Goal: Entertainment & Leisure: Consume media (video, audio)

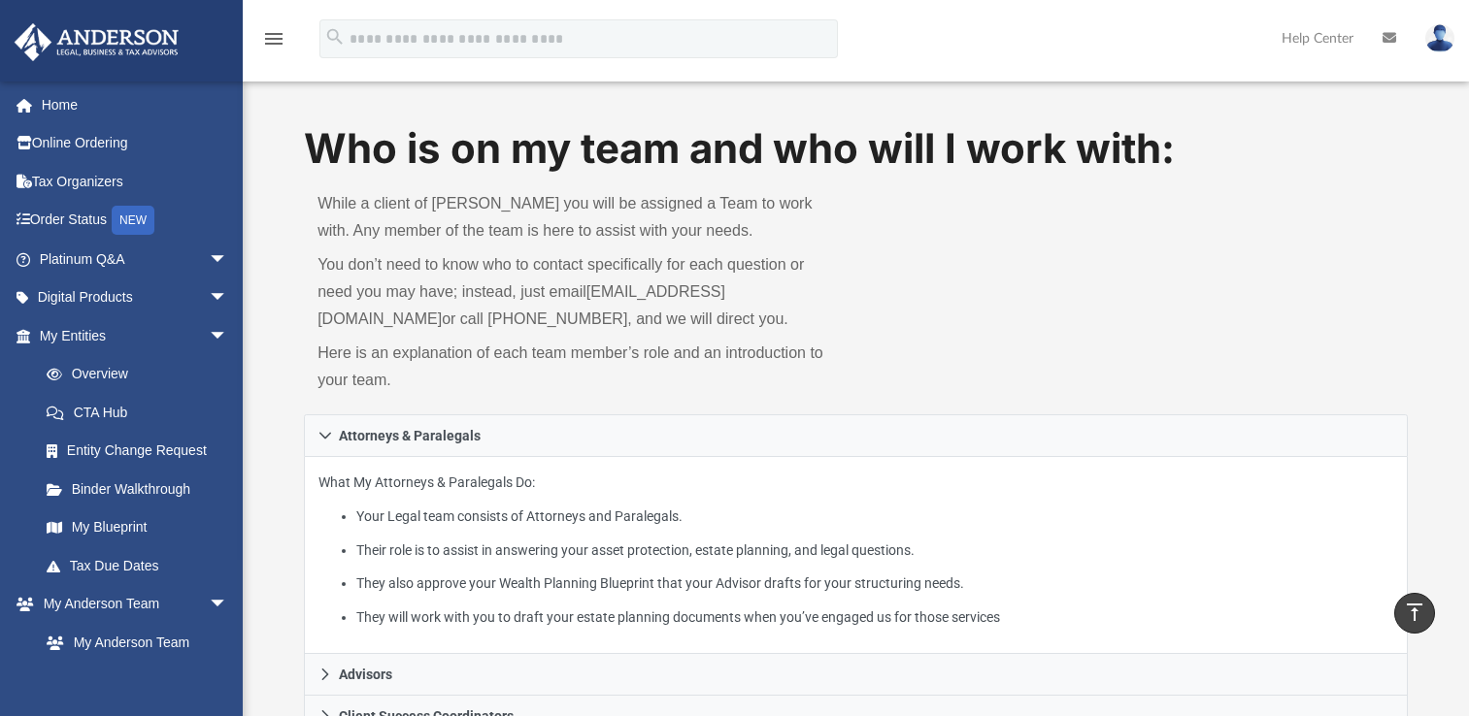
scroll to position [581, 0]
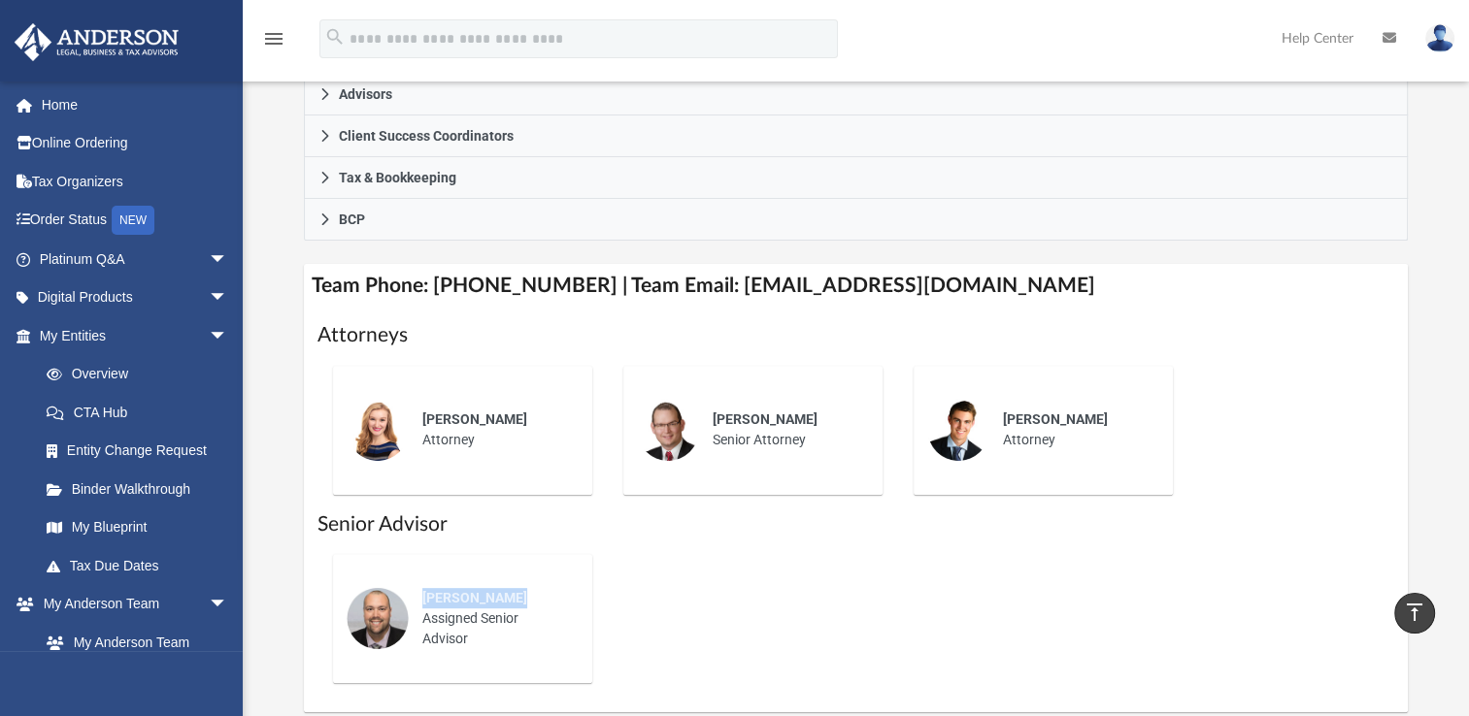
click at [680, 581] on div "Carl Zoellner Assigned Senior Advisor" at bounding box center [855, 619] width 1077 height 160
click at [170, 145] on link "Online Ordering" at bounding box center [136, 143] width 244 height 39
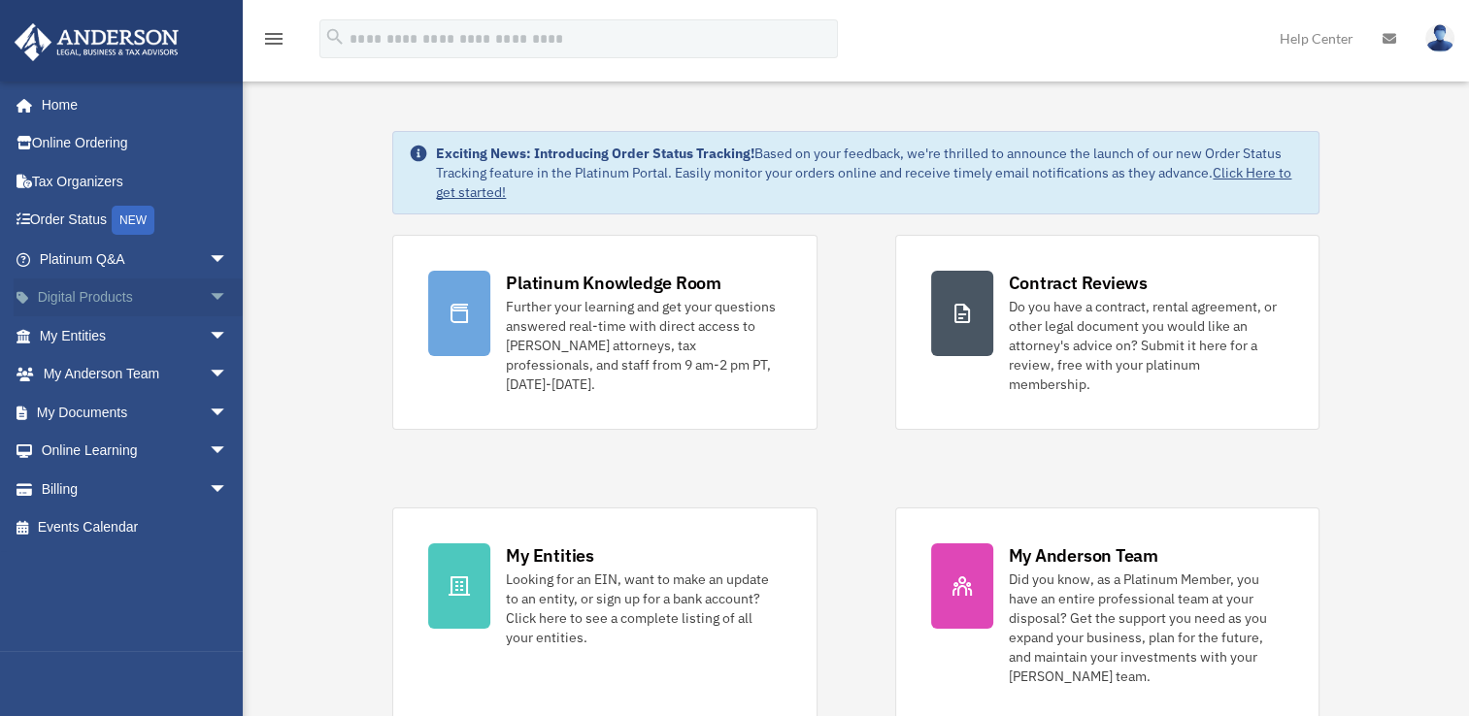
click at [209, 296] on span "arrow_drop_down" at bounding box center [228, 299] width 39 height 40
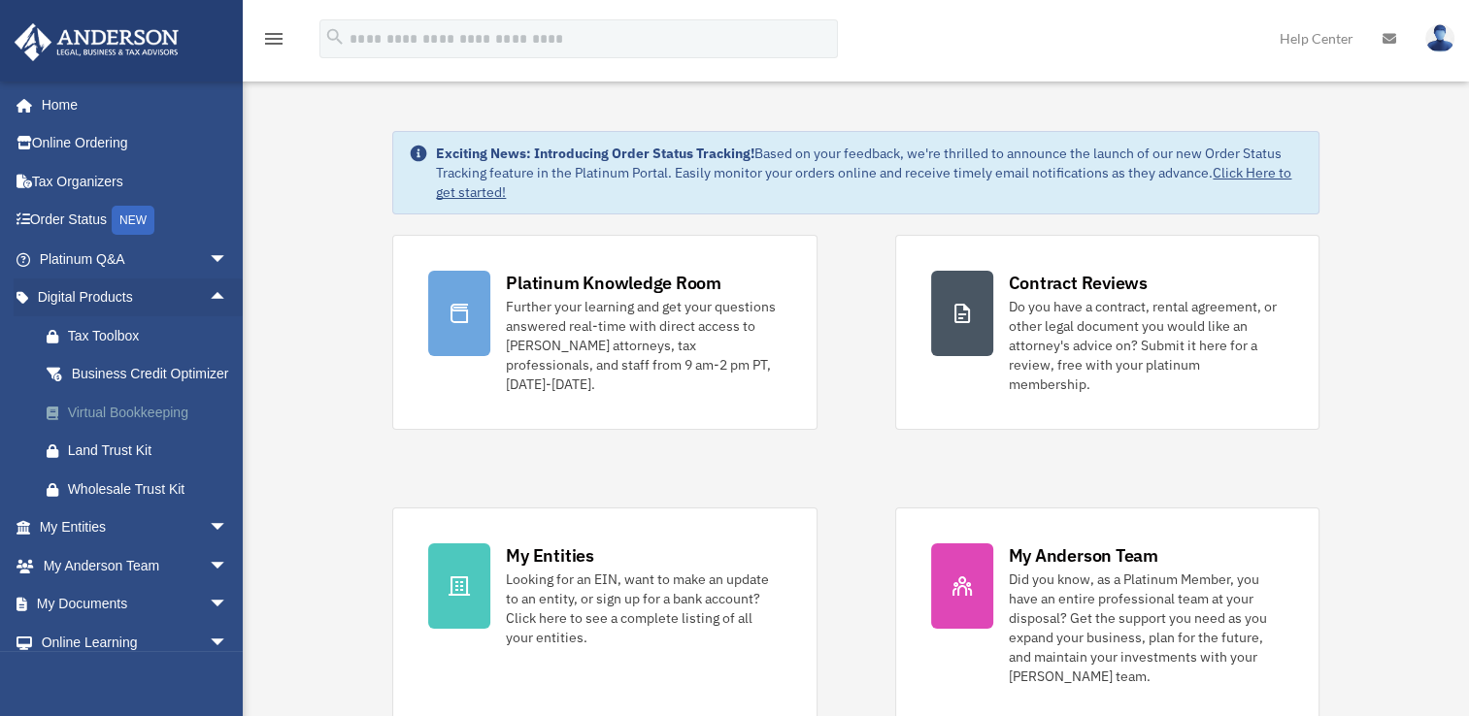
click at [171, 425] on div "Virtual Bookkeeping" at bounding box center [150, 413] width 165 height 24
click at [137, 463] on div "Land Trust Kit" at bounding box center [150, 451] width 165 height 24
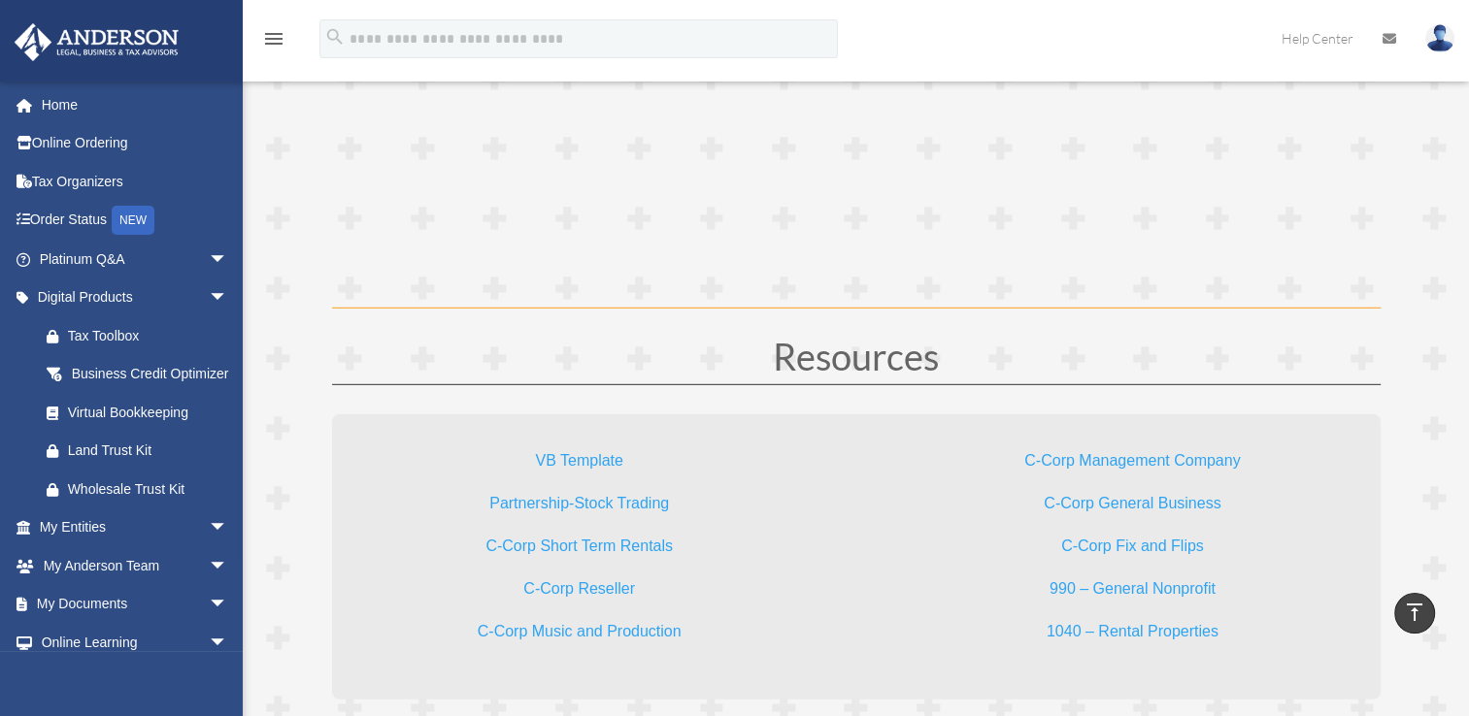
scroll to position [5579, 0]
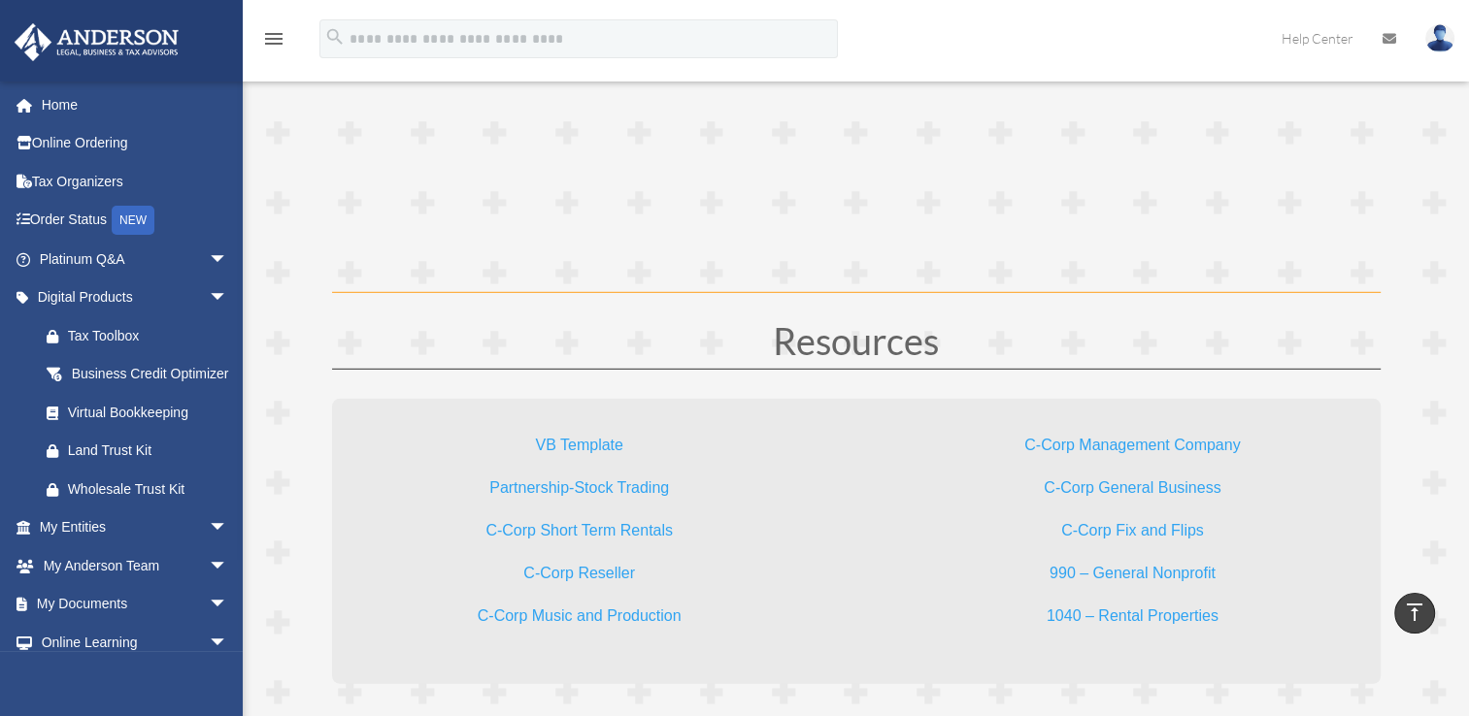
click at [1169, 615] on link "1040 – Rental Properties" at bounding box center [1132, 621] width 172 height 26
click at [583, 447] on link "VB Template" at bounding box center [578, 450] width 87 height 26
click at [209, 548] on span "arrow_drop_down" at bounding box center [228, 529] width 39 height 40
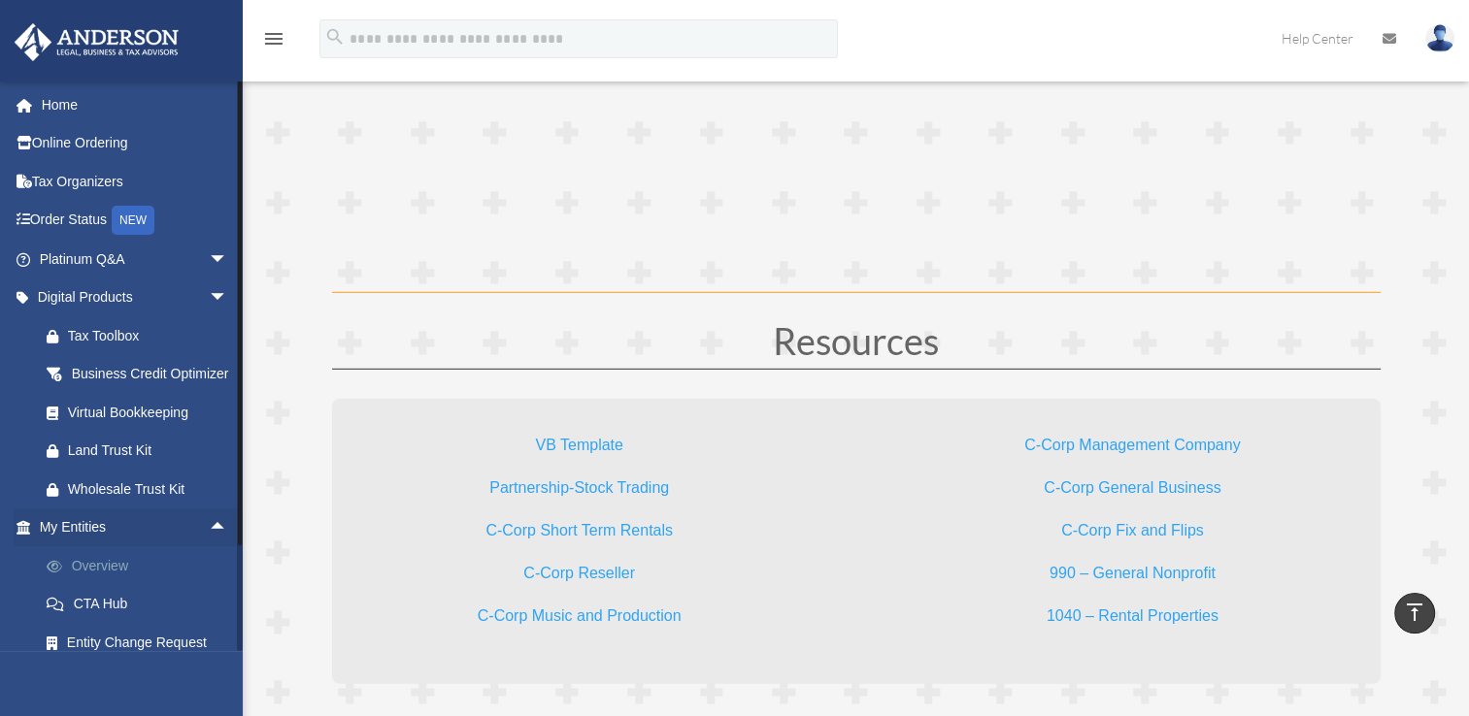
click at [151, 585] on link "Overview" at bounding box center [142, 566] width 230 height 39
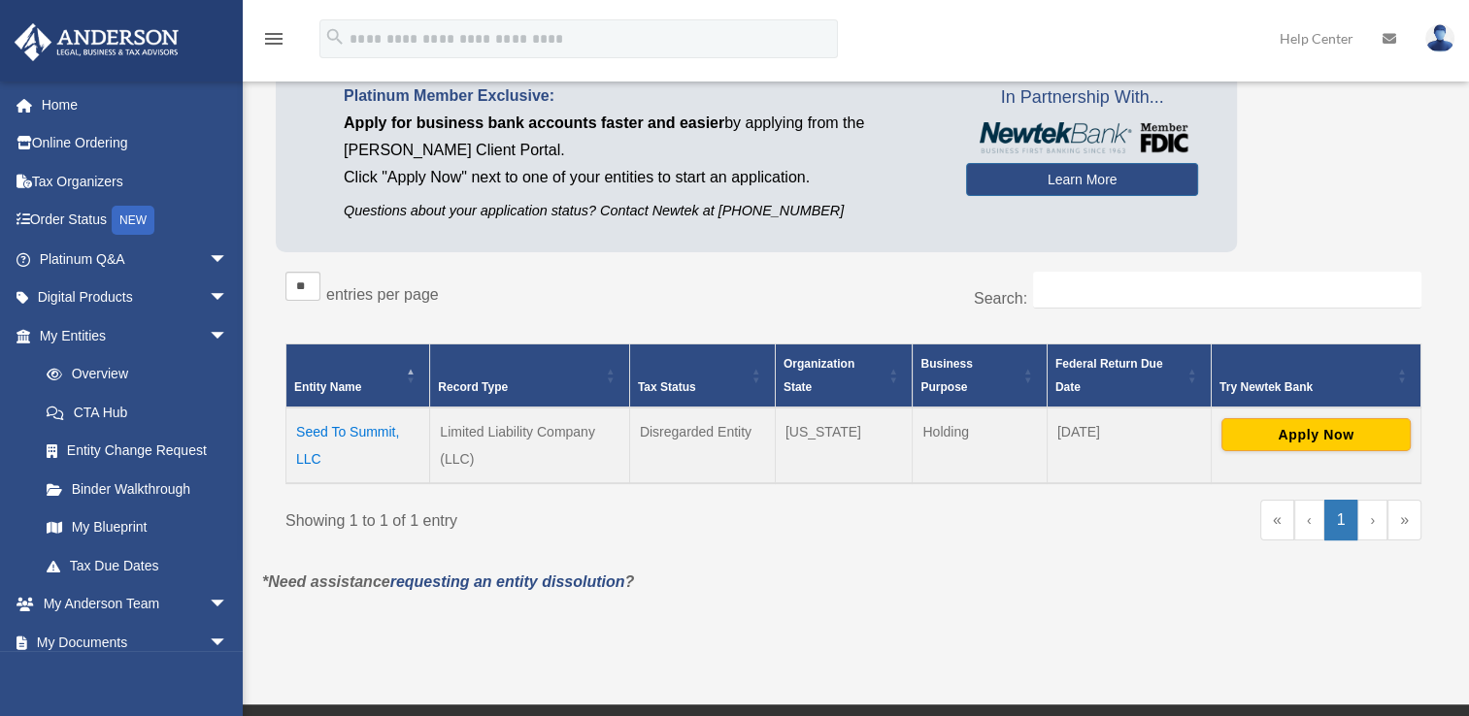
scroll to position [149, 0]
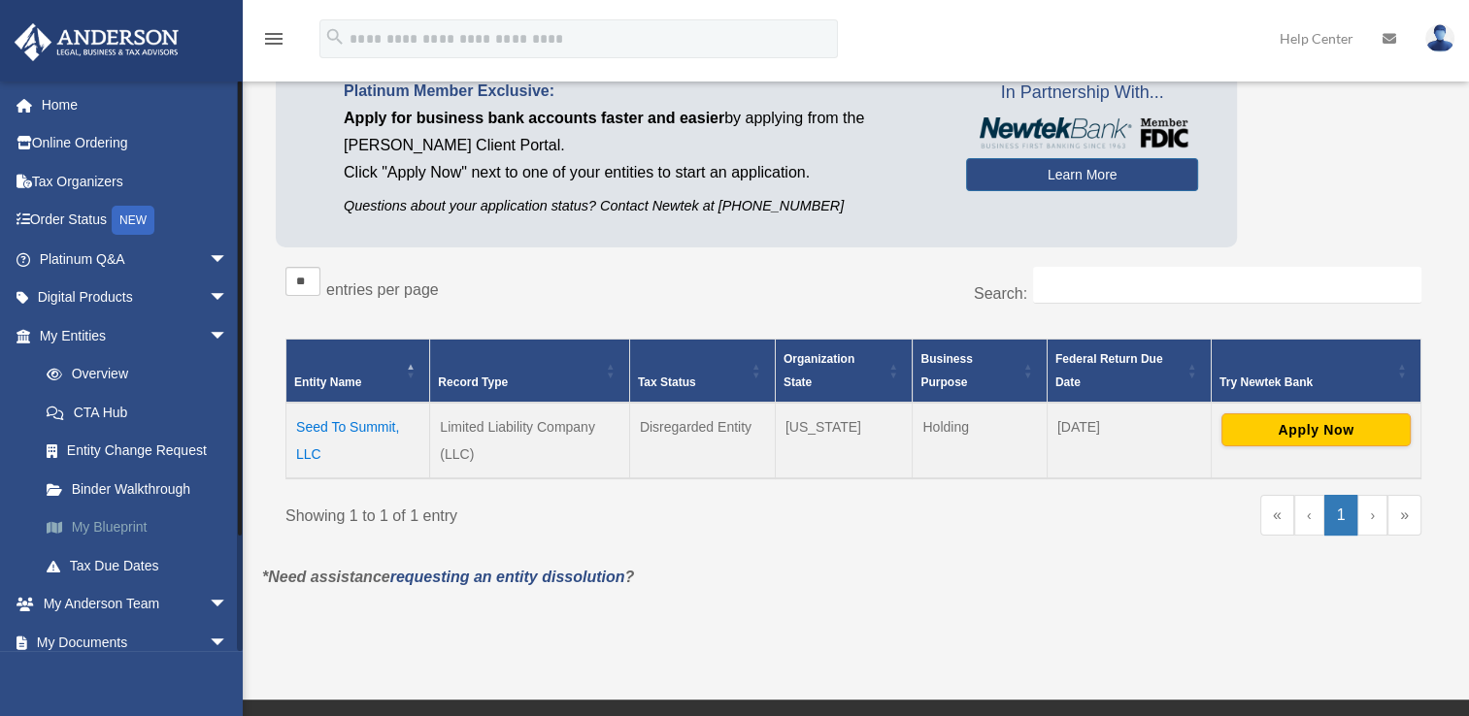
click at [119, 530] on link "My Blueprint" at bounding box center [142, 528] width 230 height 39
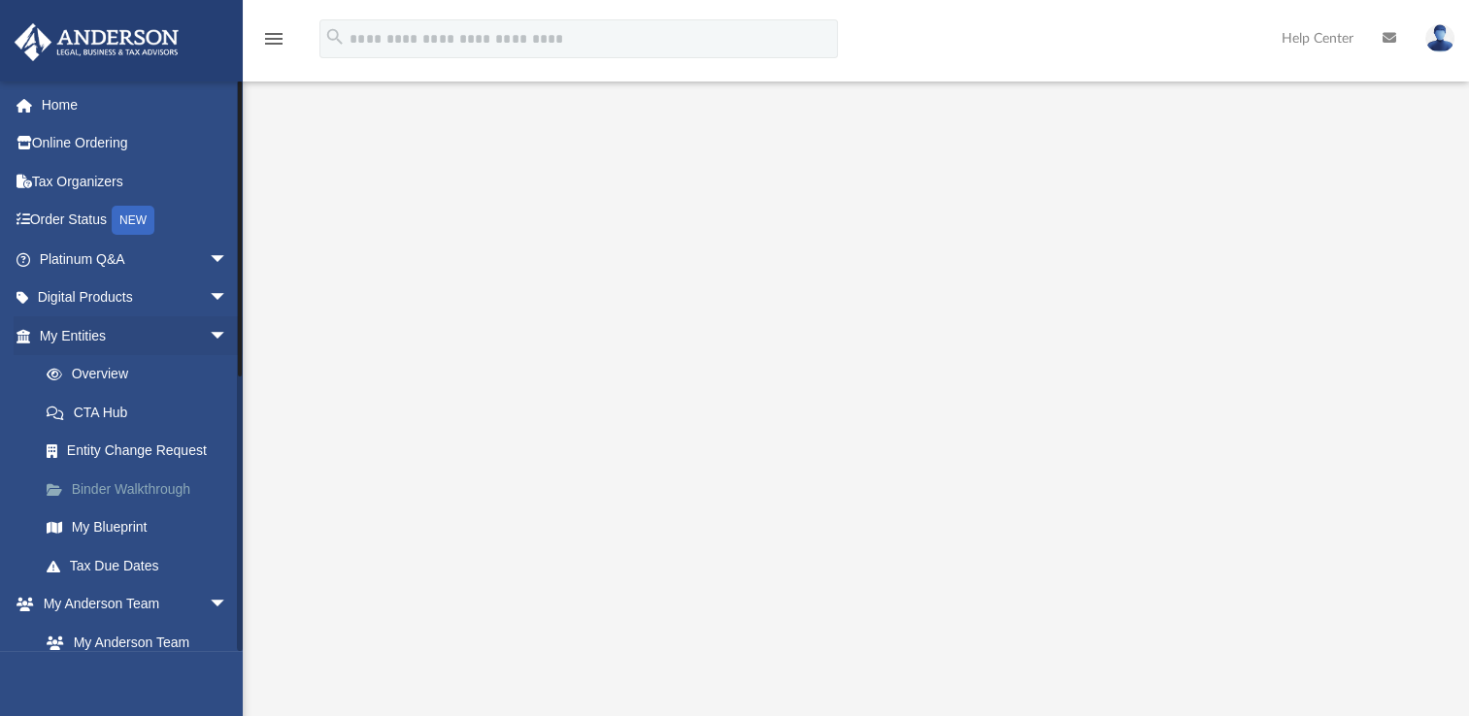
click at [136, 497] on link "Binder Walkthrough" at bounding box center [142, 489] width 230 height 39
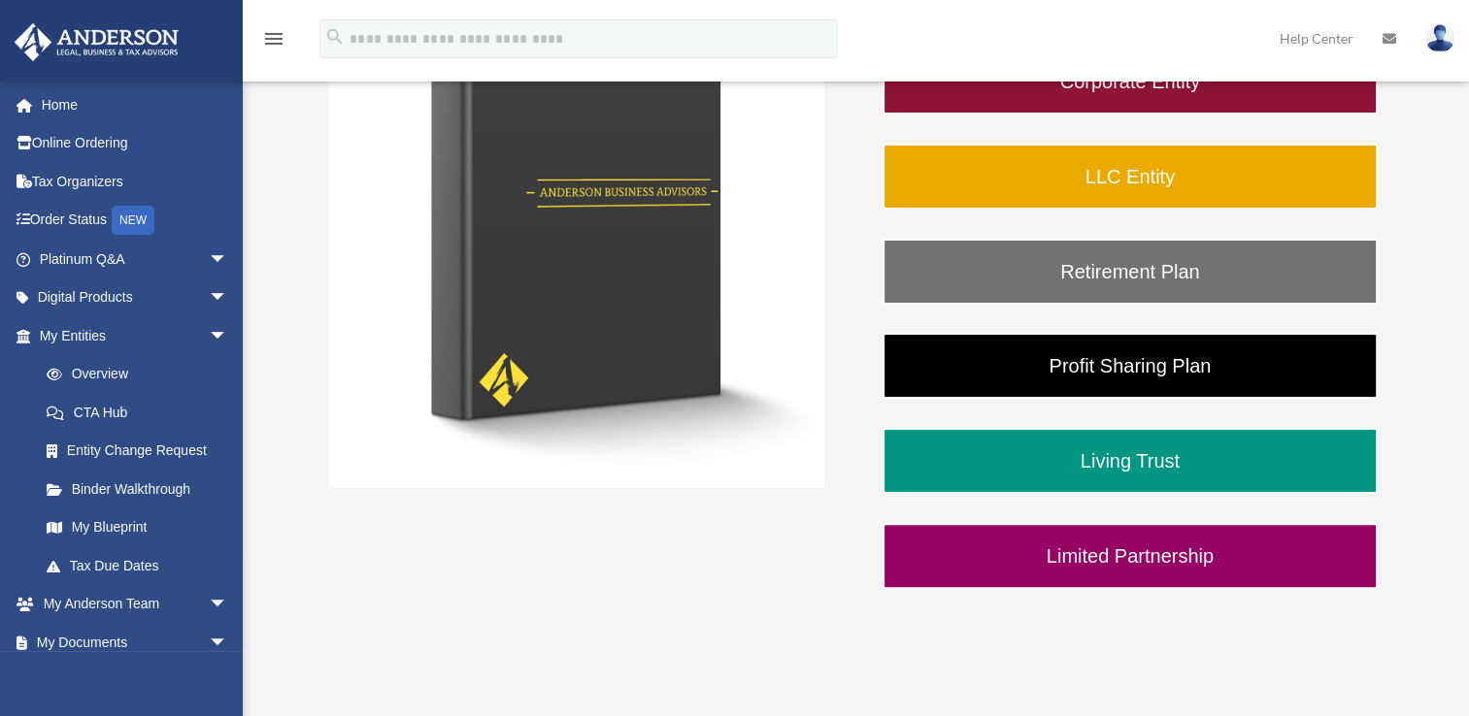
scroll to position [427, 0]
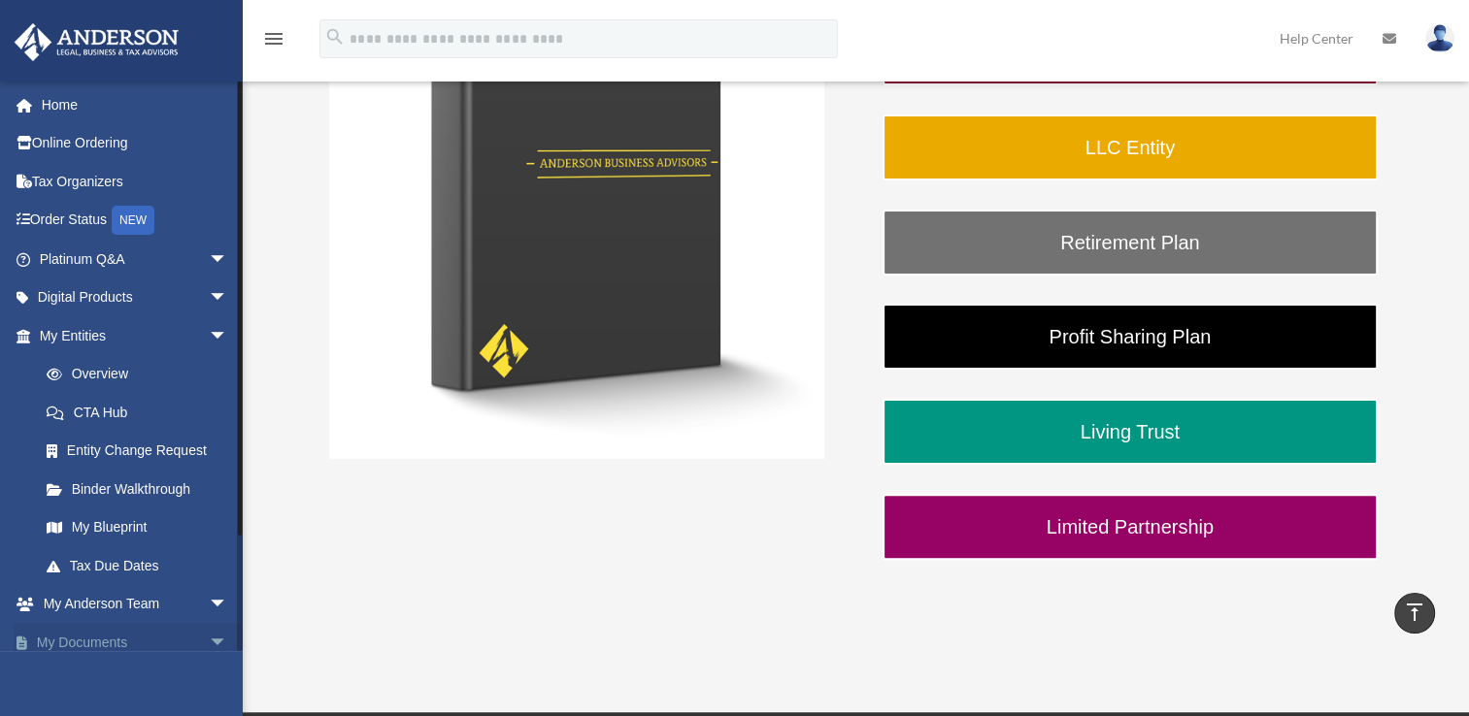
click at [101, 639] on link "My Documents arrow_drop_down" at bounding box center [136, 642] width 244 height 39
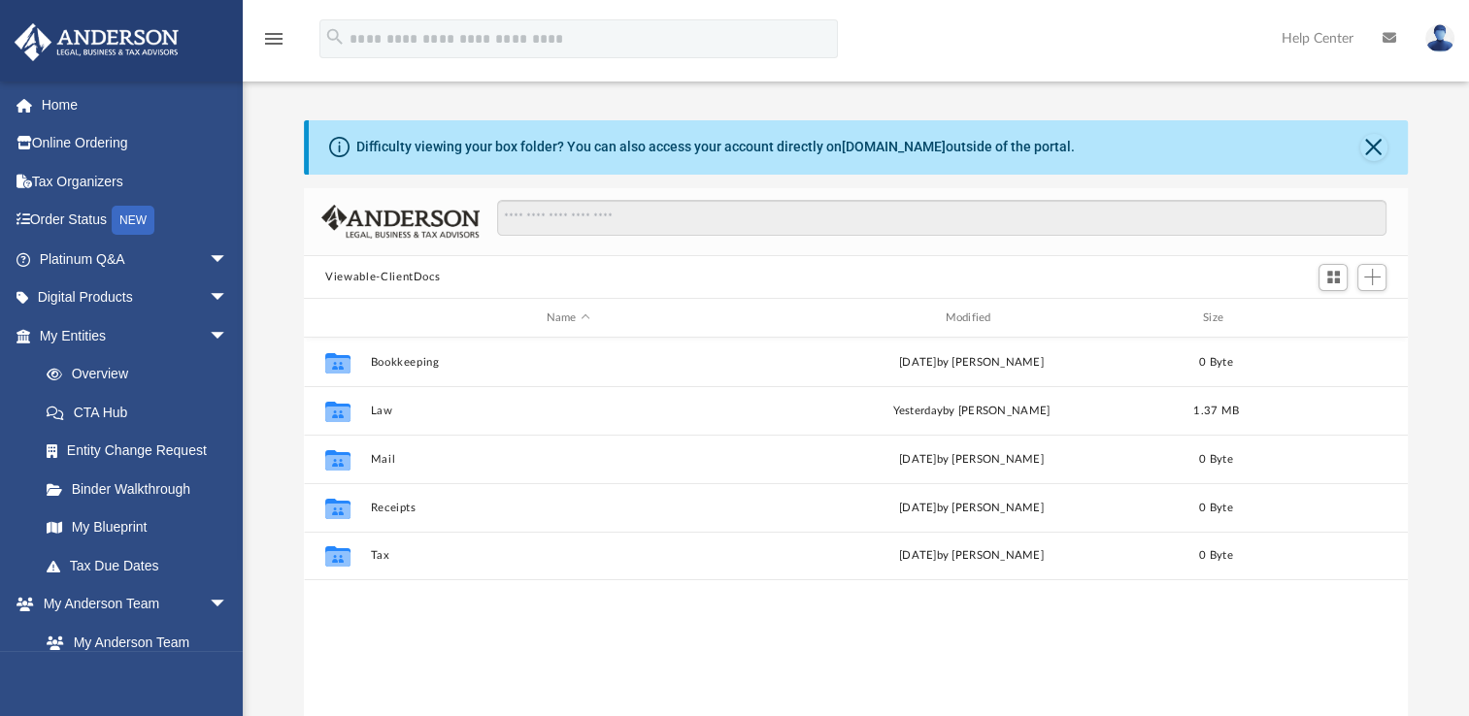
scroll to position [426, 1087]
click at [209, 331] on span "arrow_drop_down" at bounding box center [228, 336] width 39 height 40
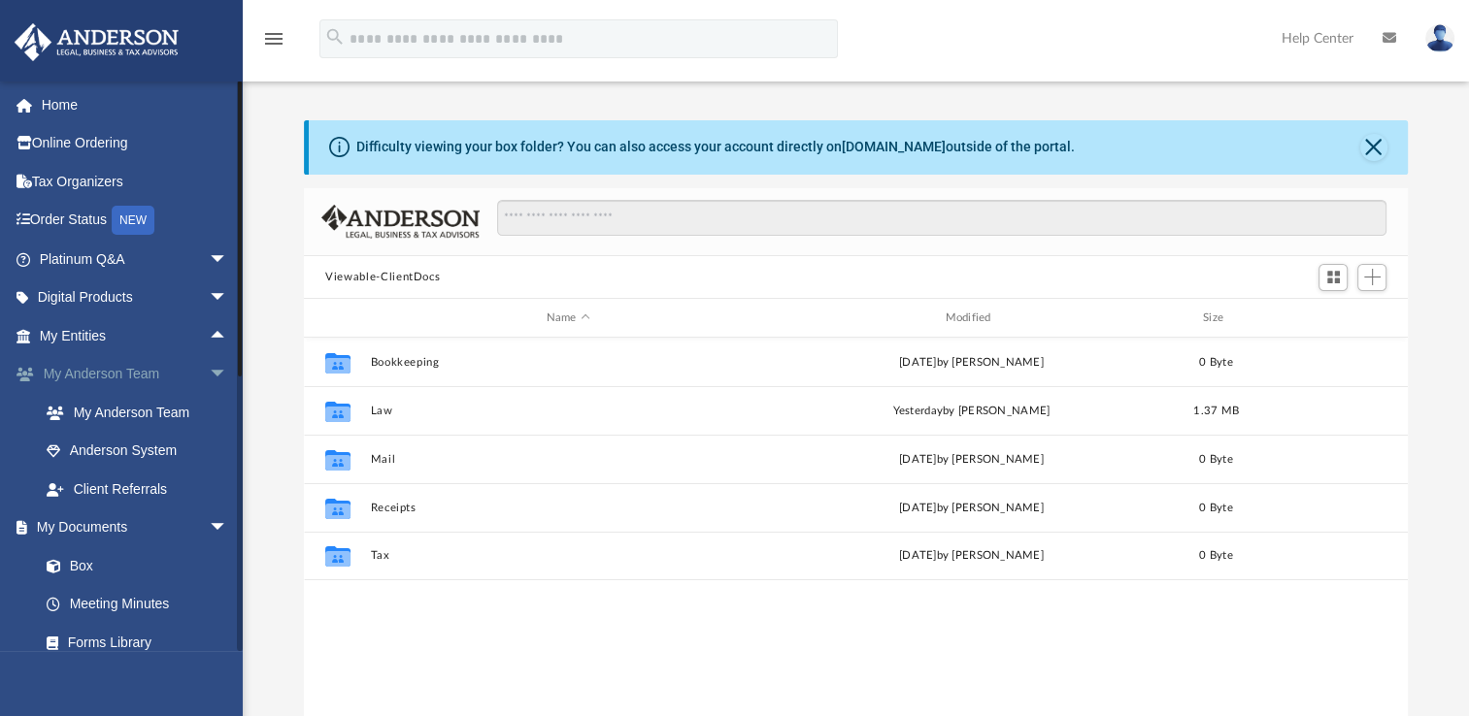
click at [209, 375] on span "arrow_drop_down" at bounding box center [228, 375] width 39 height 40
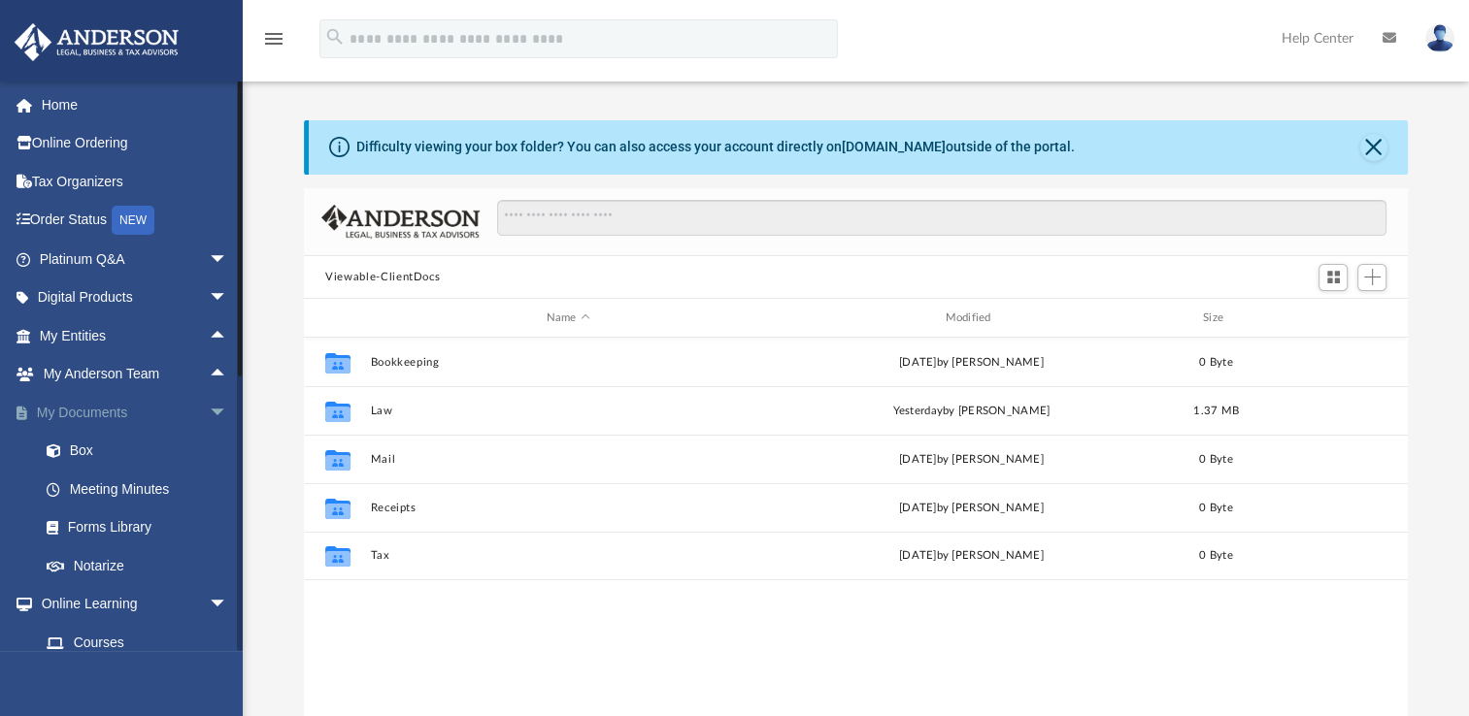
click at [209, 416] on span "arrow_drop_down" at bounding box center [228, 413] width 39 height 40
click at [144, 491] on link "Courses" at bounding box center [142, 489] width 230 height 39
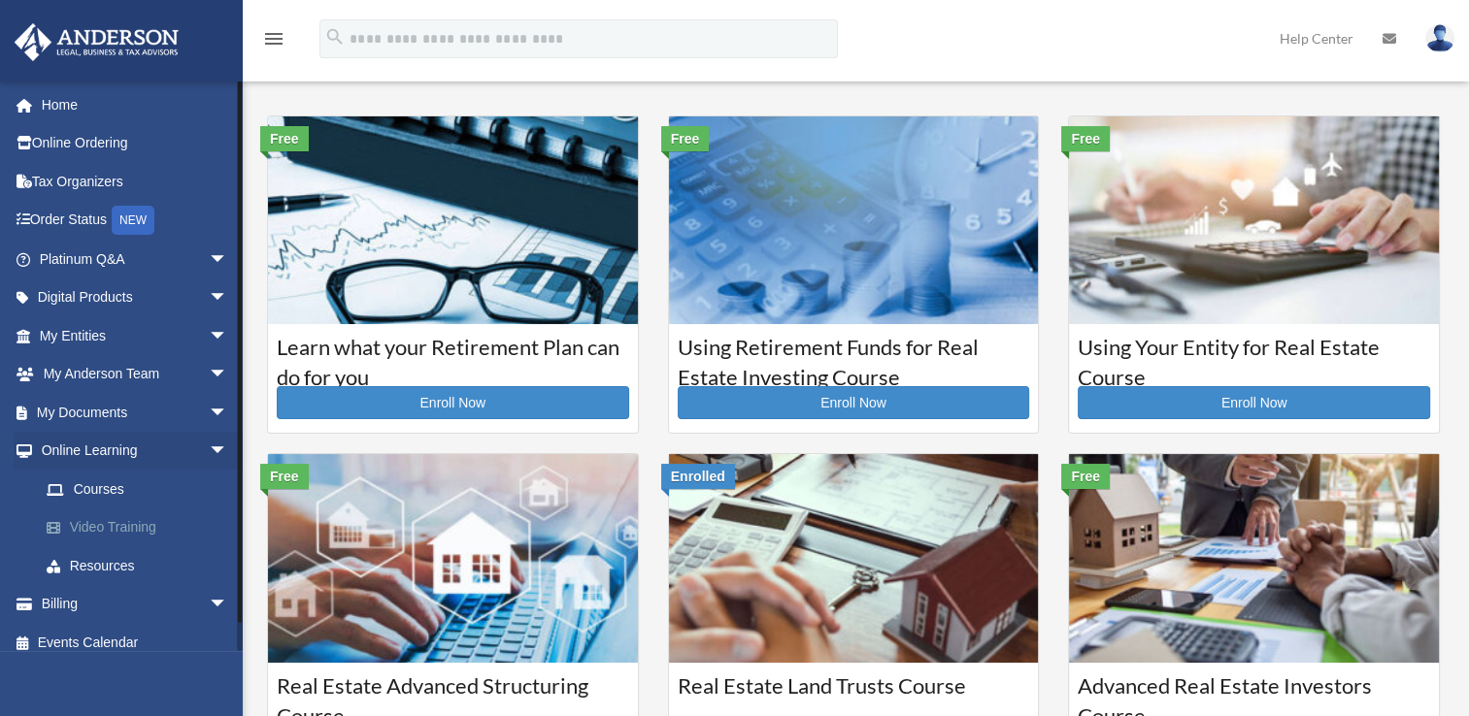
click at [124, 528] on link "Video Training" at bounding box center [142, 528] width 230 height 39
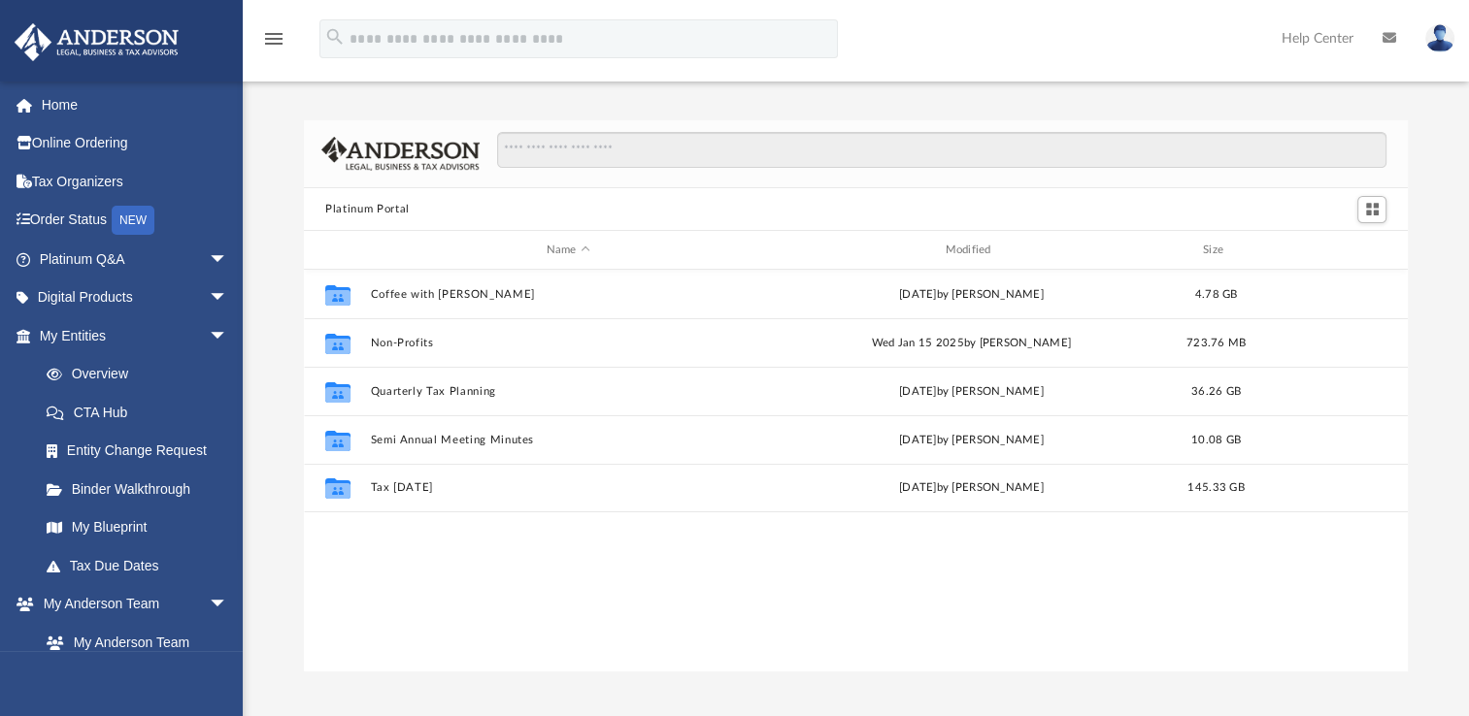
scroll to position [426, 1087]
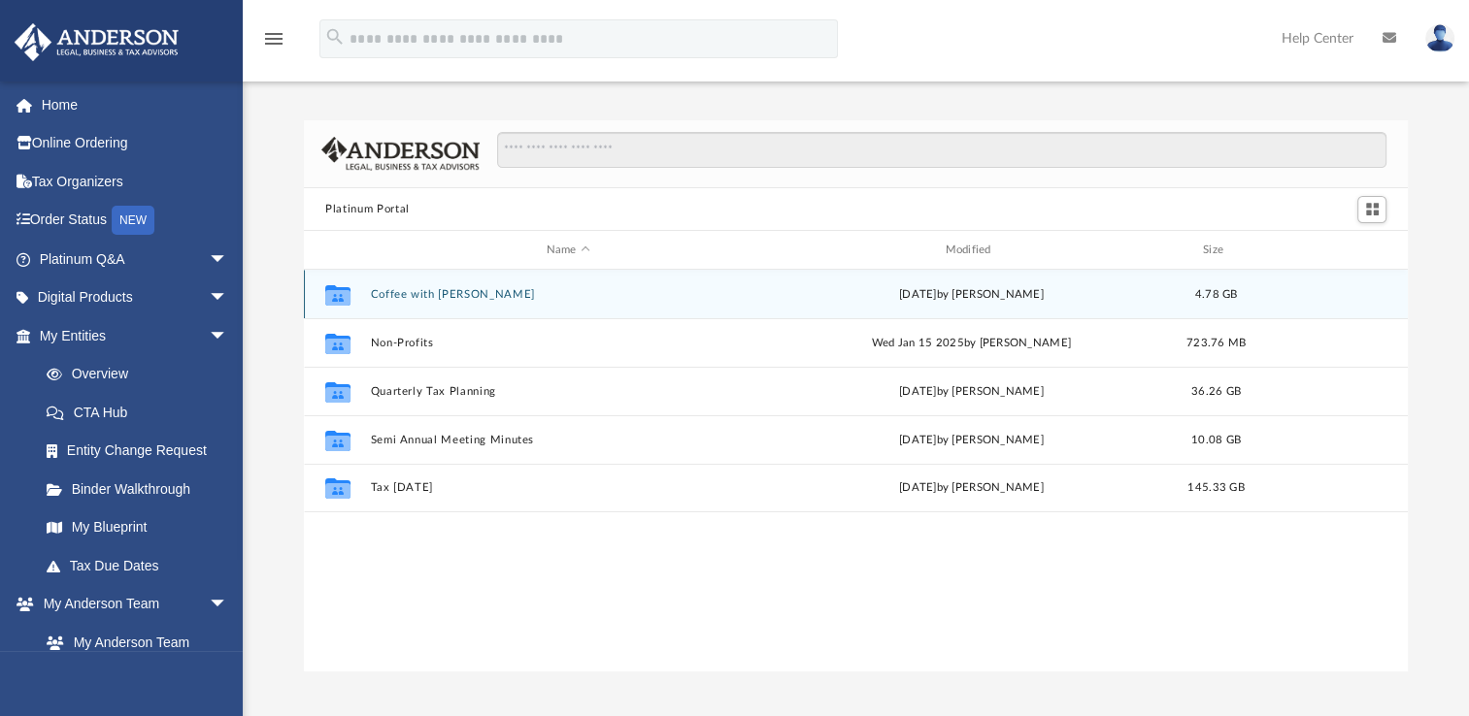
click at [403, 294] on button "Coffee with [PERSON_NAME]" at bounding box center [568, 294] width 395 height 13
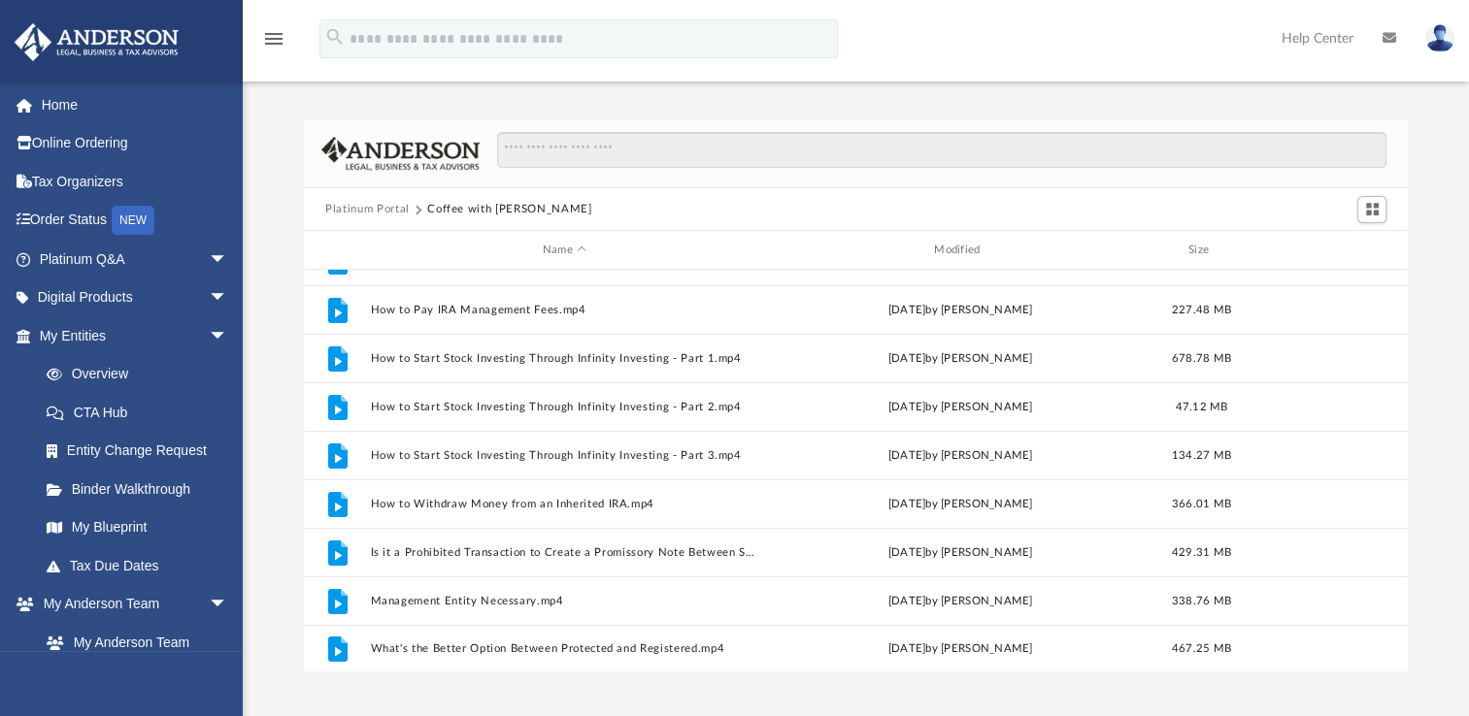
scroll to position [374, 0]
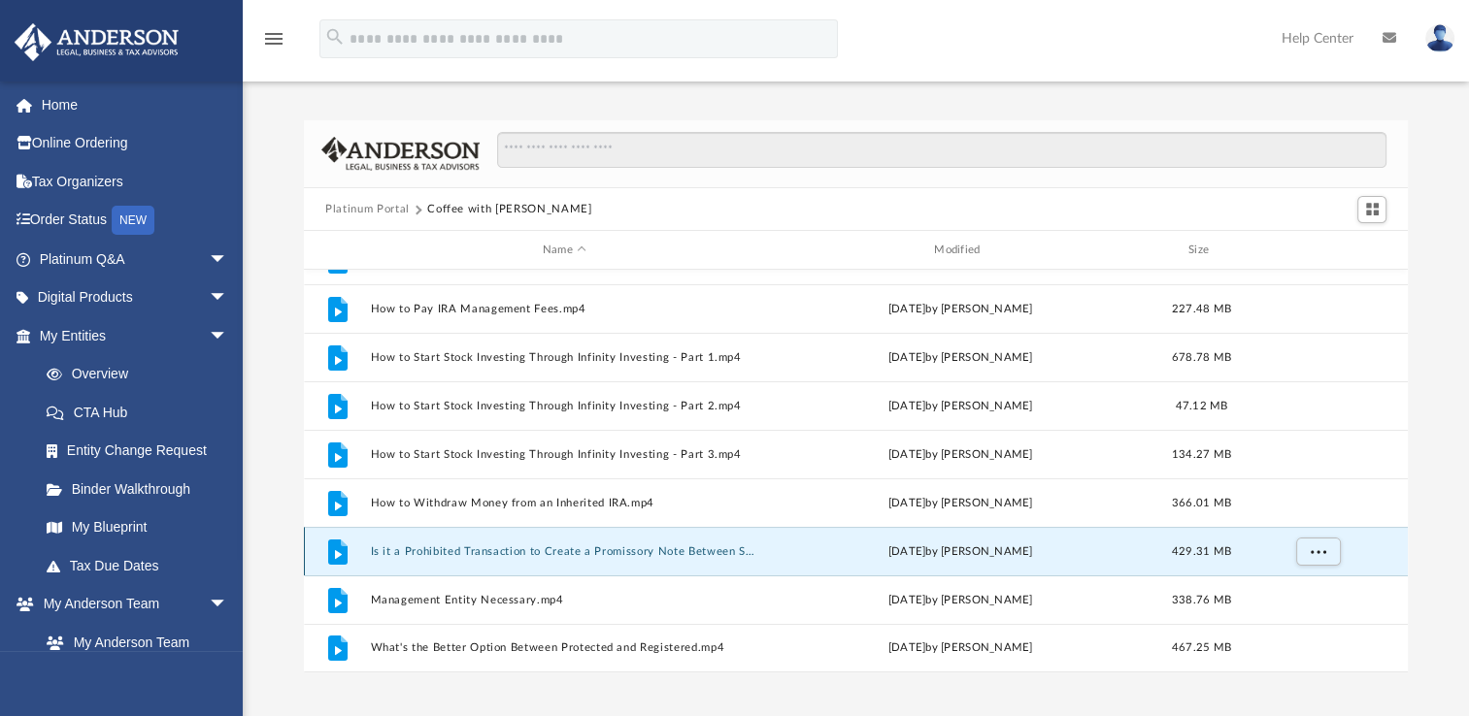
click at [737, 547] on button "Is it a Prohibited Transaction to Create a Promissory Note Between SDIRA and LL…" at bounding box center [564, 552] width 387 height 13
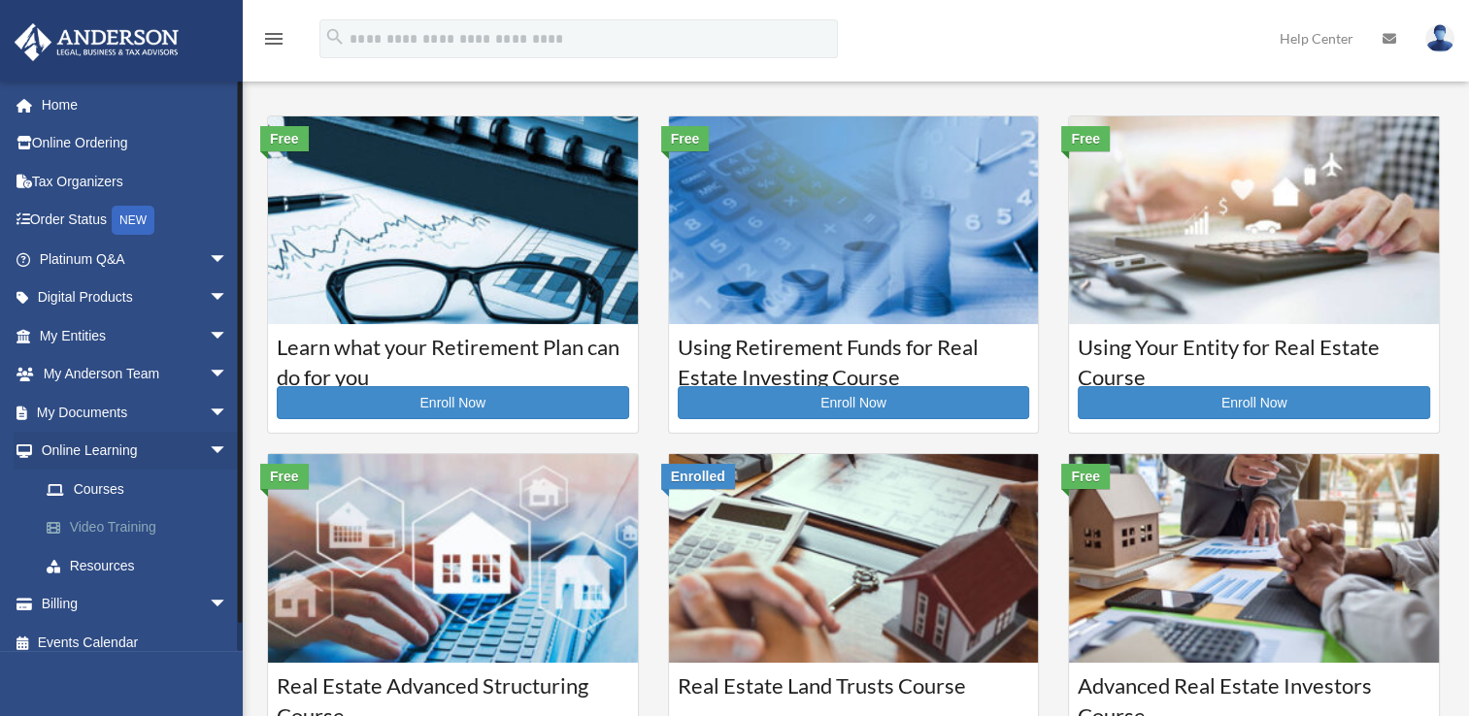
click at [149, 525] on link "Video Training" at bounding box center [142, 528] width 230 height 39
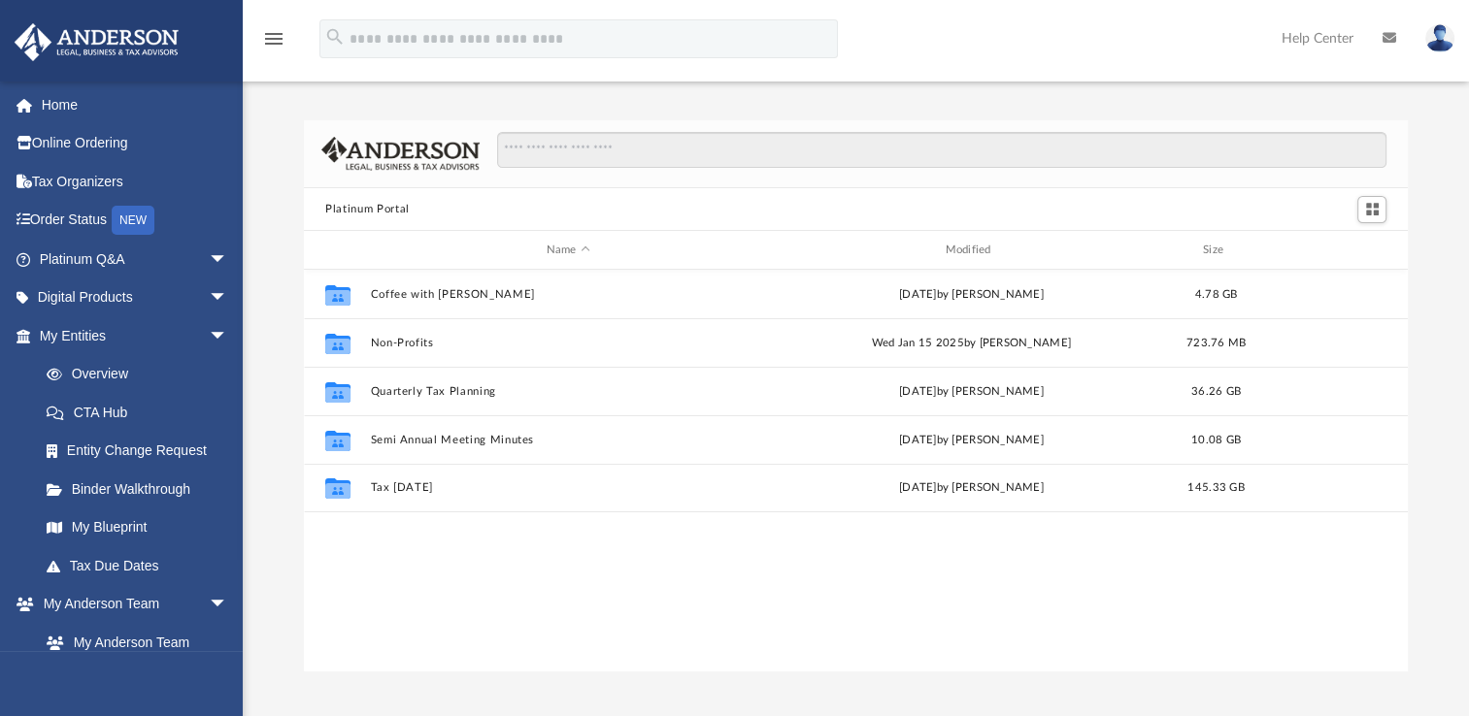
scroll to position [426, 1087]
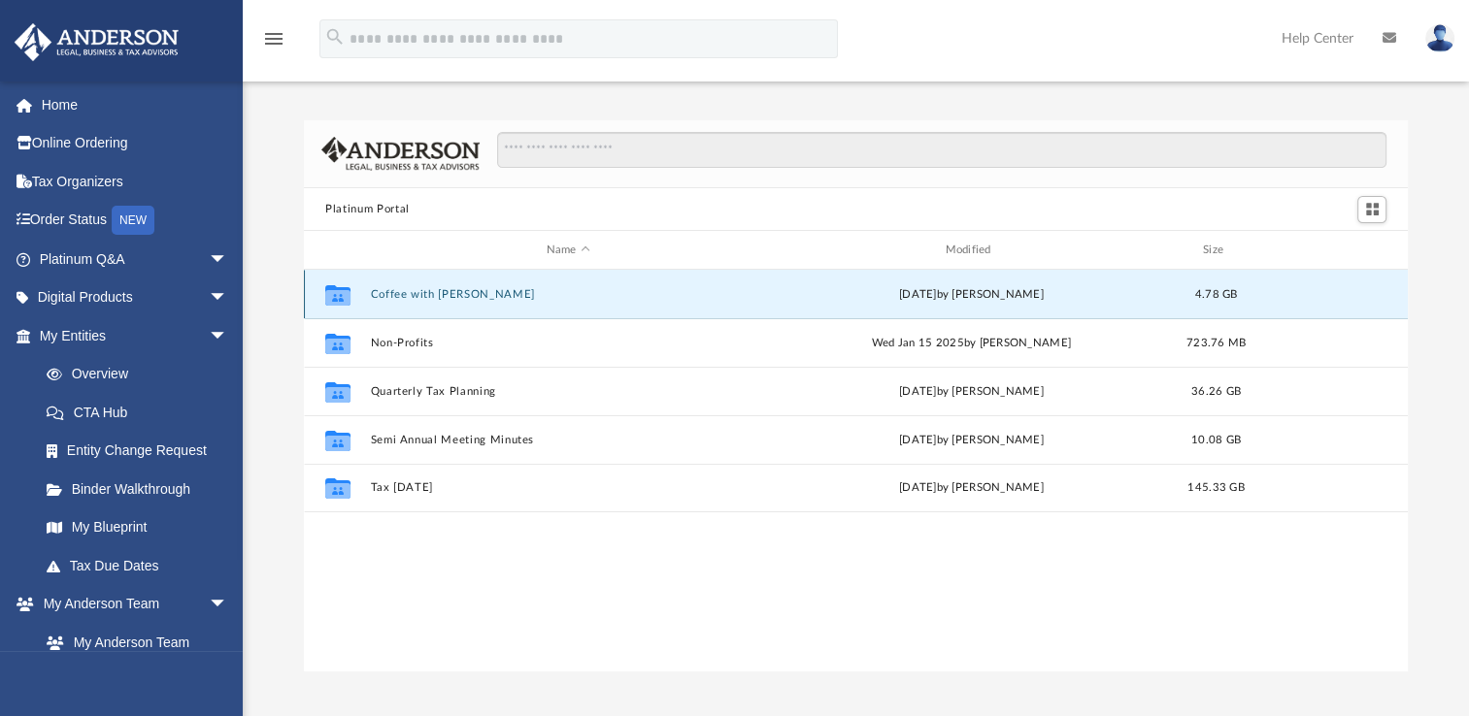
click at [439, 292] on button "Coffee with [PERSON_NAME]" at bounding box center [568, 294] width 395 height 13
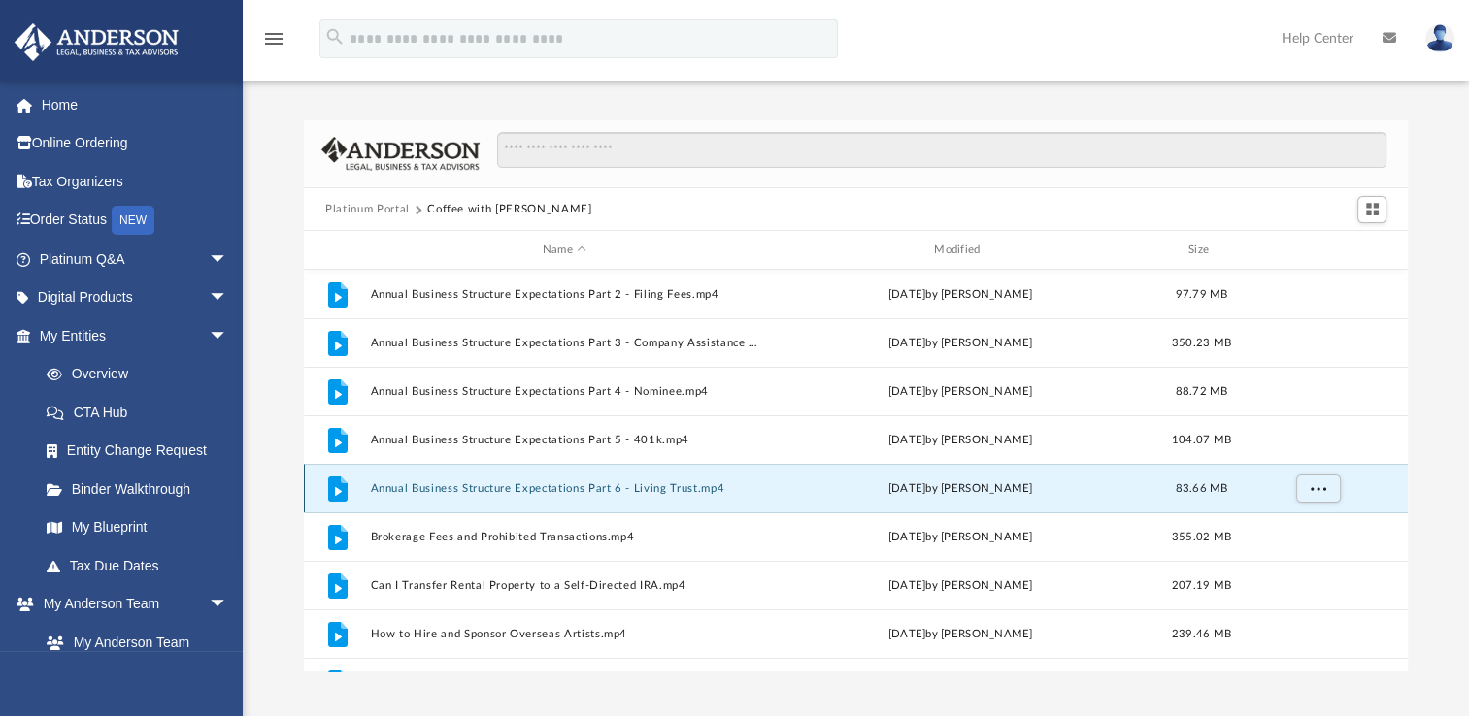
click at [430, 489] on button "Annual Business Structure Expectations Part 6 - Living Trust.mp4" at bounding box center [564, 488] width 387 height 13
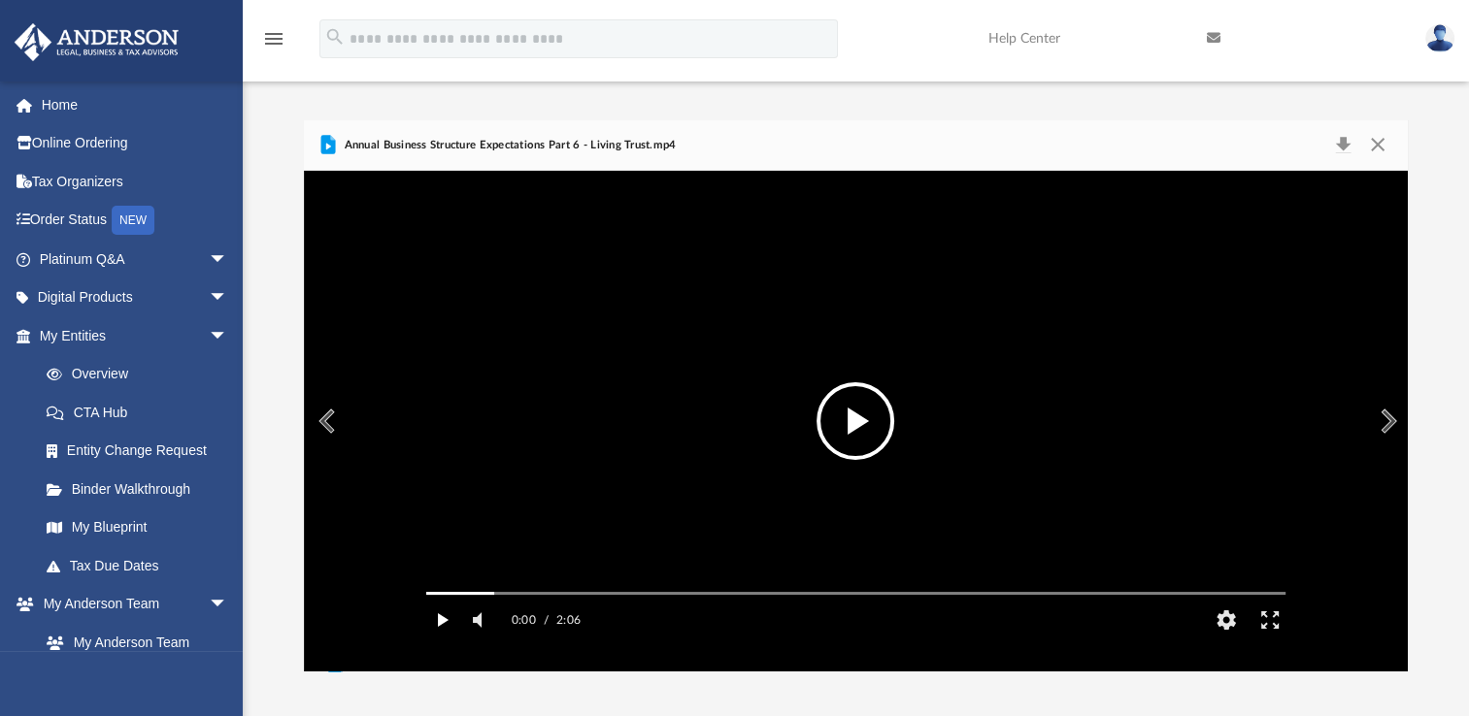
click at [444, 640] on button "Play" at bounding box center [442, 620] width 44 height 39
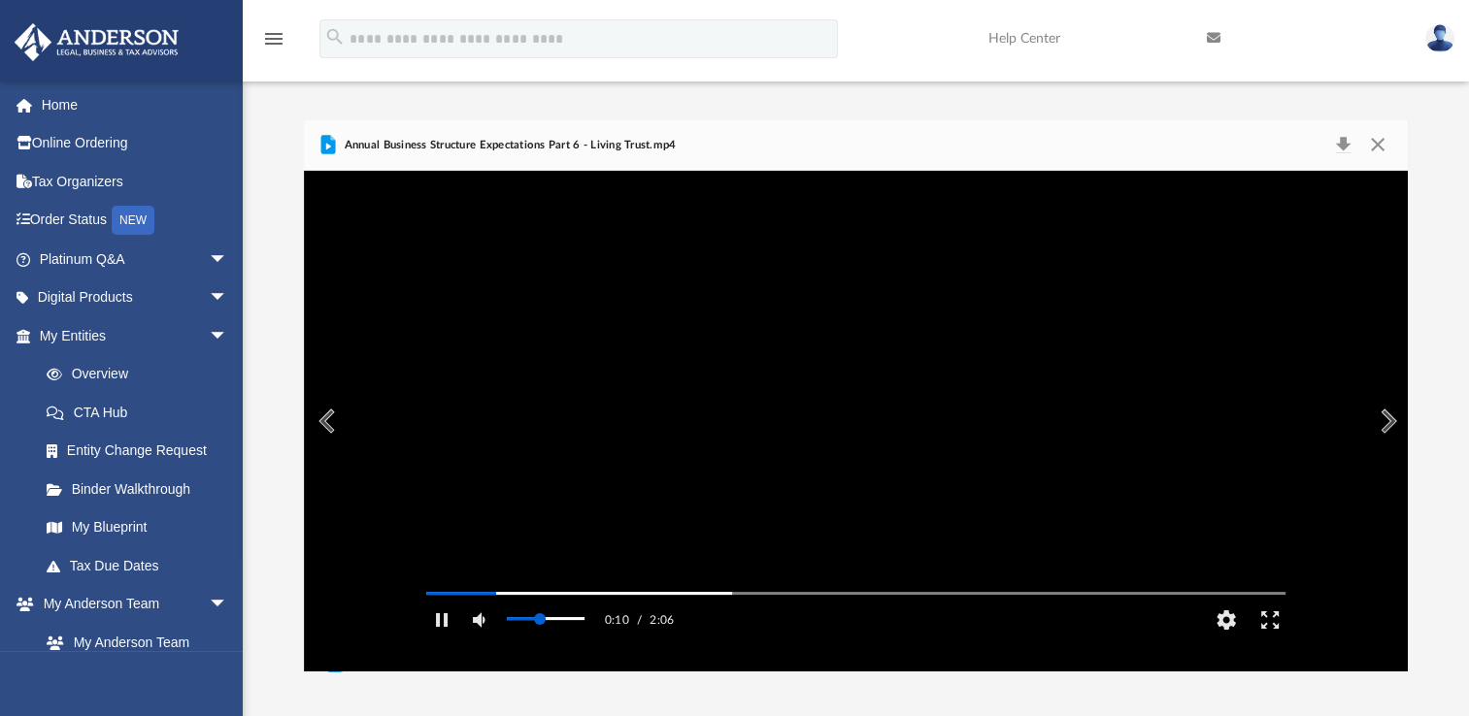
click at [540, 620] on div "Volume Slider" at bounding box center [546, 618] width 78 height 3
click at [579, 620] on div "Volume Slider" at bounding box center [546, 618] width 78 height 3
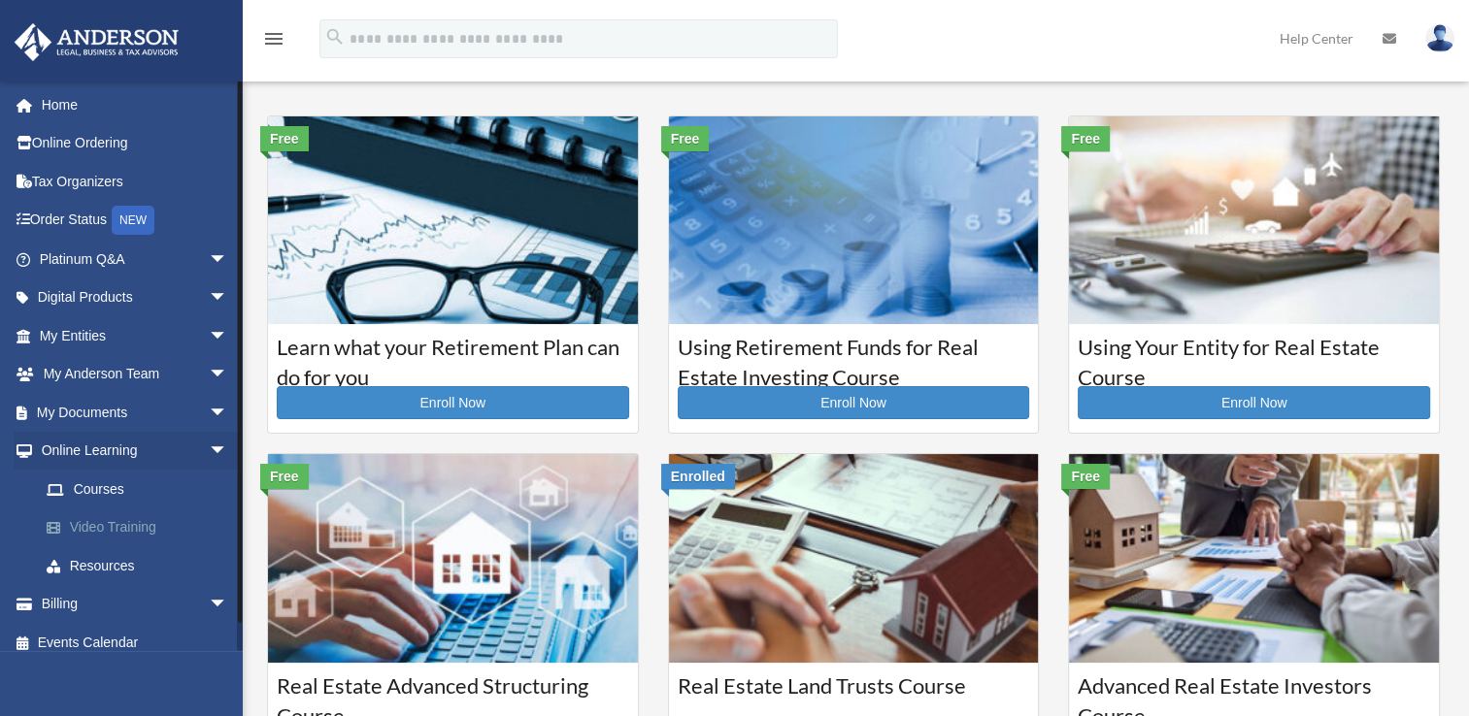
click at [123, 527] on link "Video Training" at bounding box center [142, 528] width 230 height 39
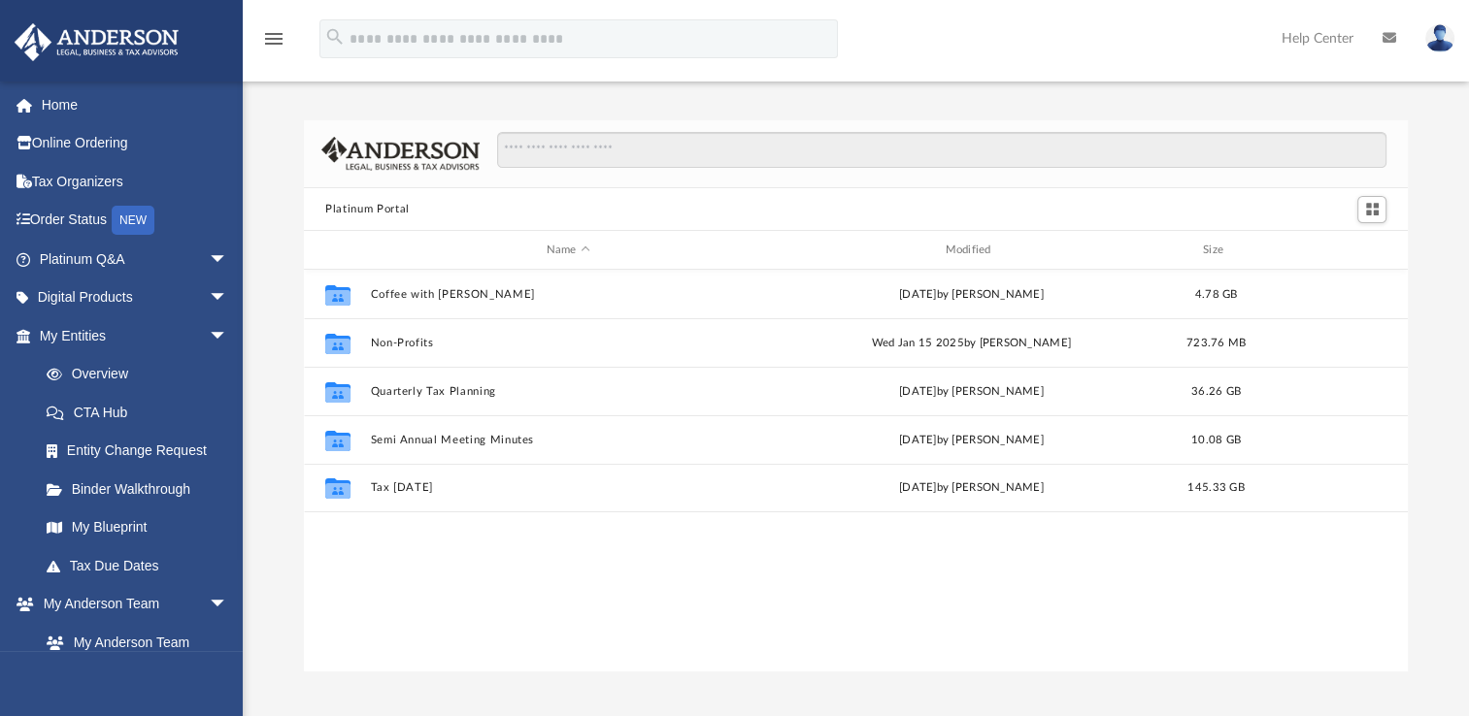
scroll to position [426, 1087]
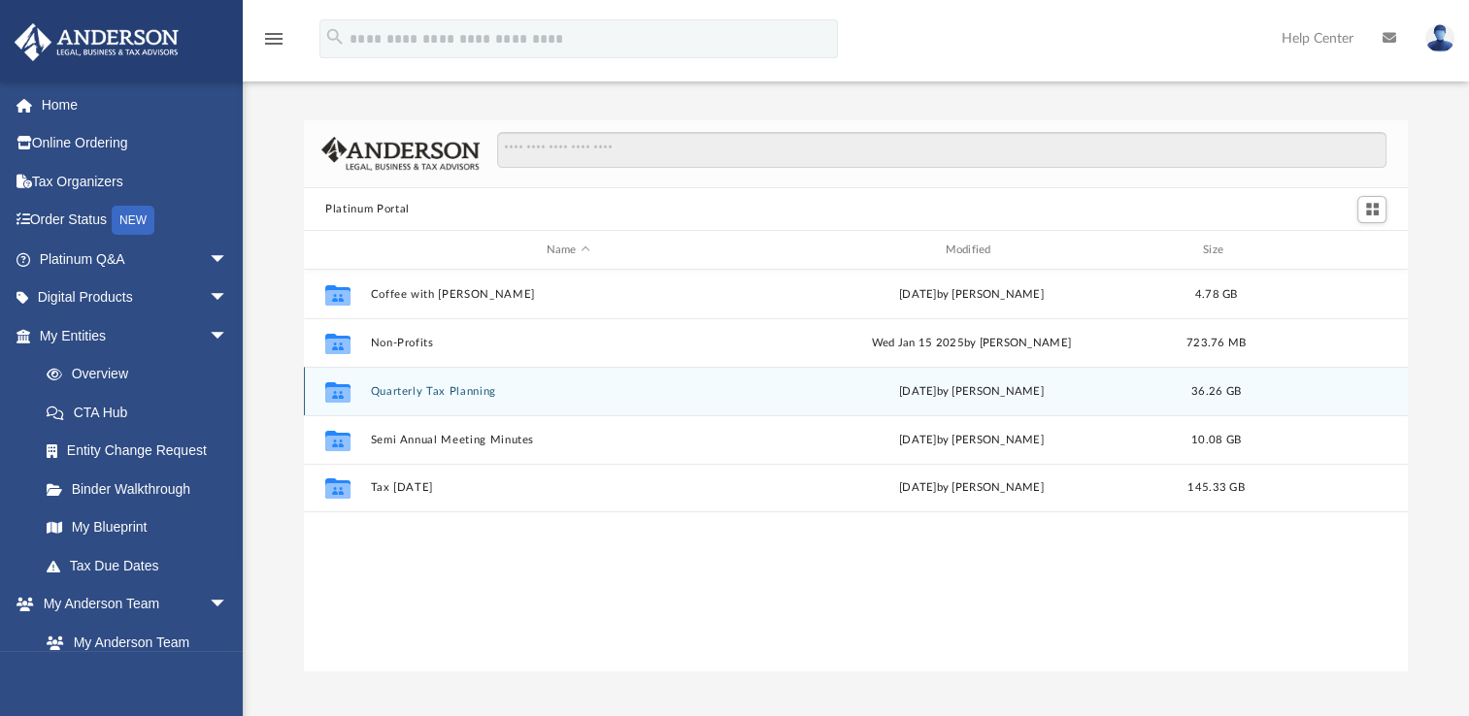
click at [383, 399] on div "Collaborated Folder Quarterly Tax Planning [DATE] by [PERSON_NAME] 36.26 GB" at bounding box center [856, 391] width 1104 height 49
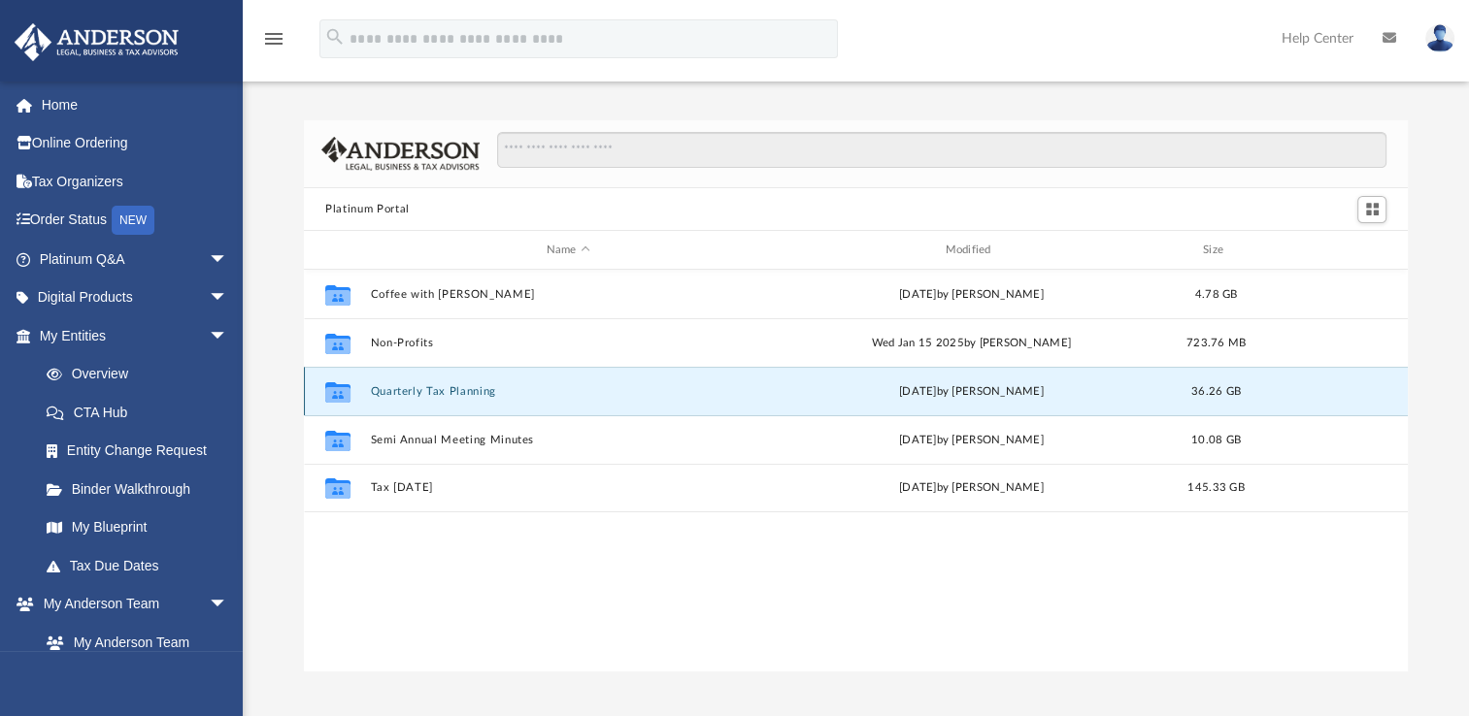
click at [389, 390] on button "Quarterly Tax Planning" at bounding box center [568, 391] width 395 height 13
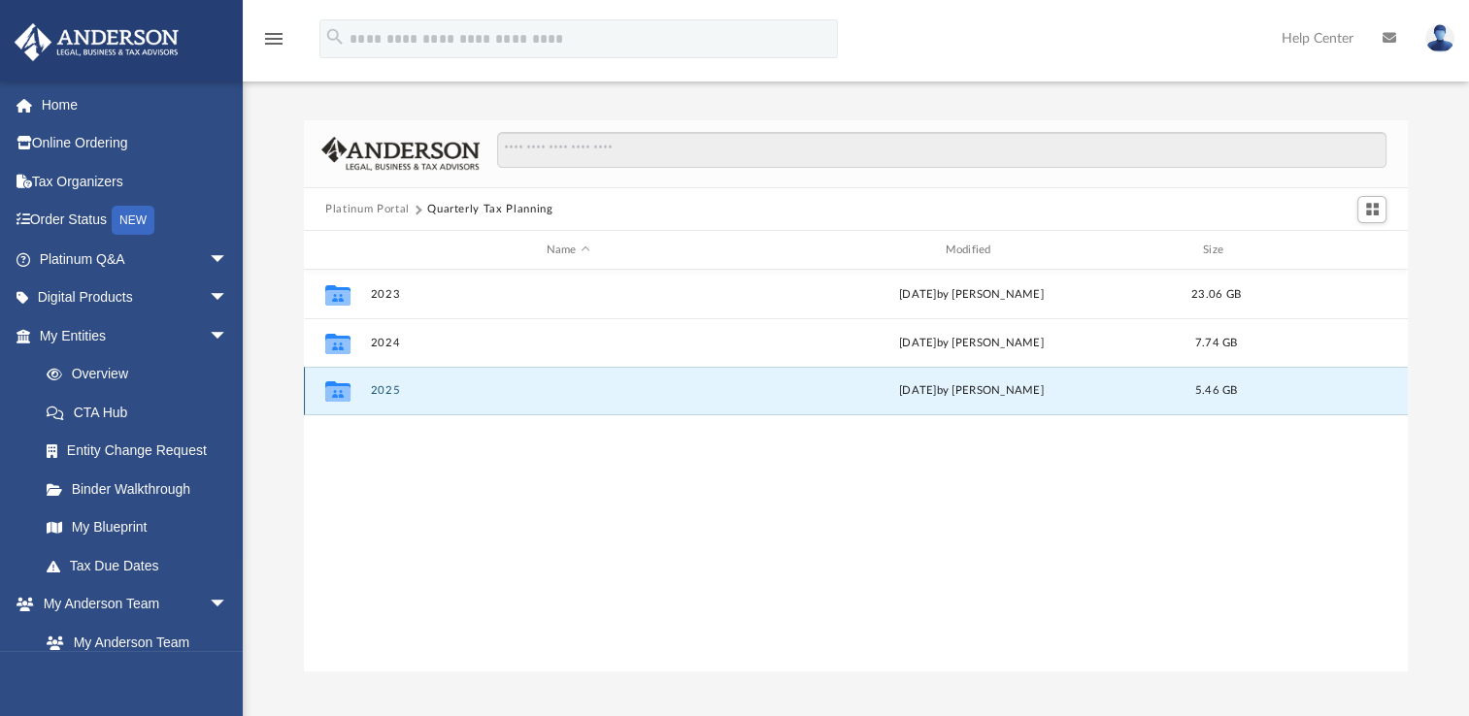
click at [380, 392] on button "2025" at bounding box center [568, 390] width 395 height 13
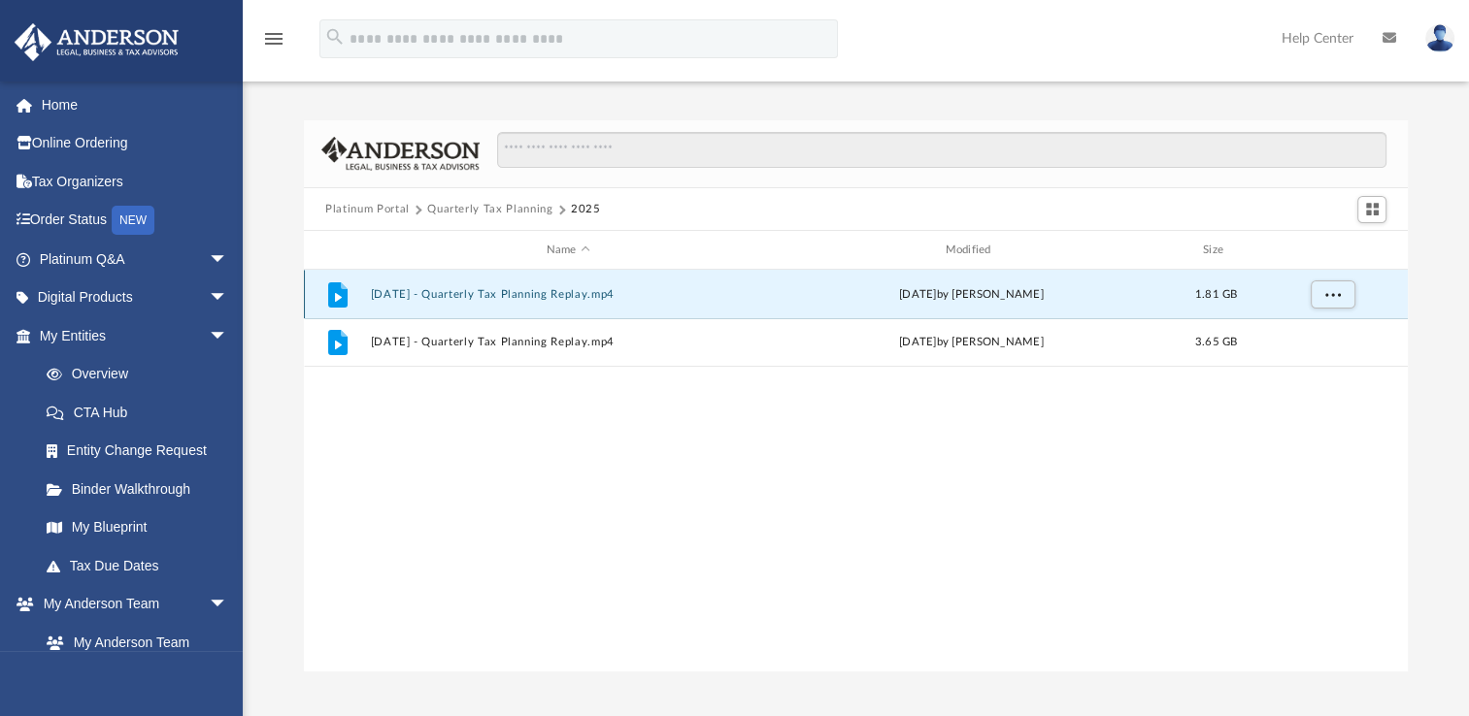
click at [452, 290] on button "[DATE] - Quarterly Tax Planning Replay.mp4" at bounding box center [568, 294] width 395 height 13
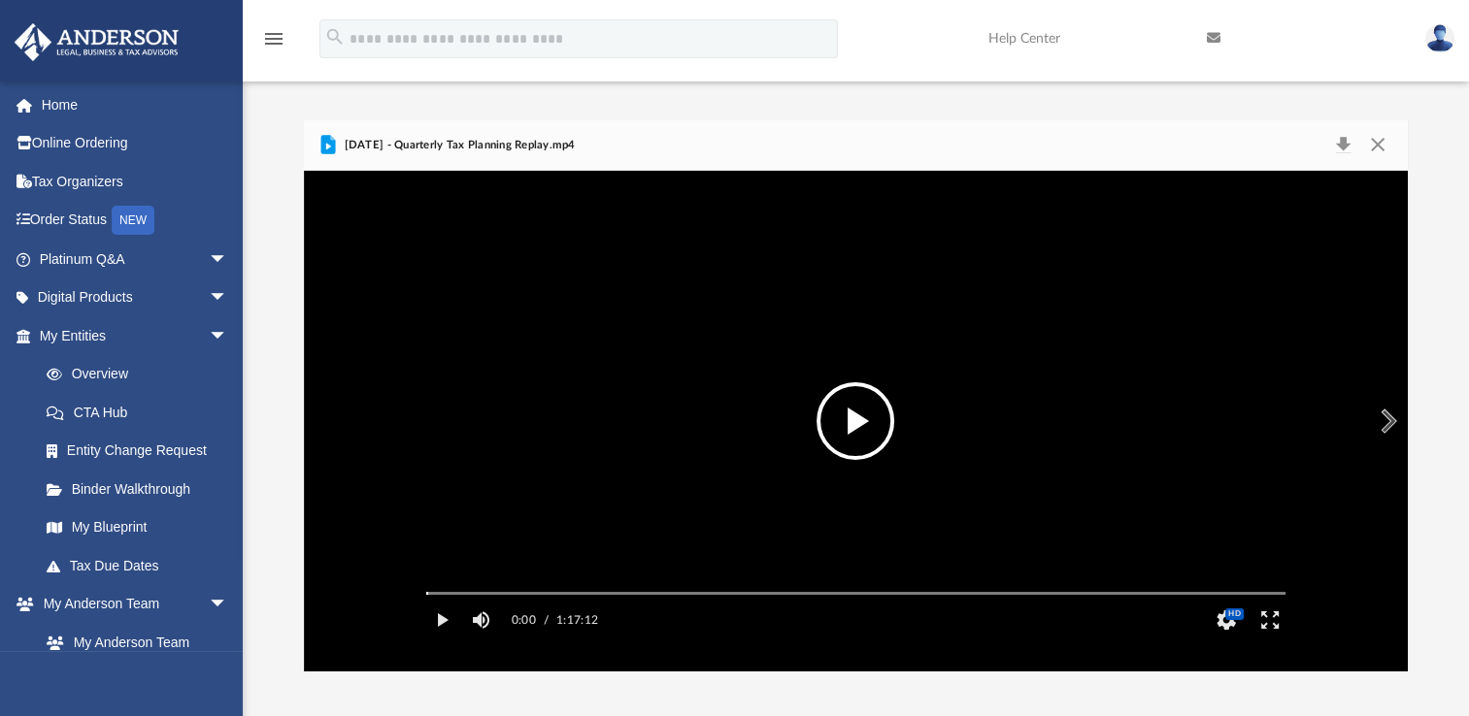
click at [858, 415] on button "File preview" at bounding box center [855, 421] width 78 height 78
click at [856, 294] on video "File preview" at bounding box center [856, 422] width 890 height 446
